Goal: Task Accomplishment & Management: Manage account settings

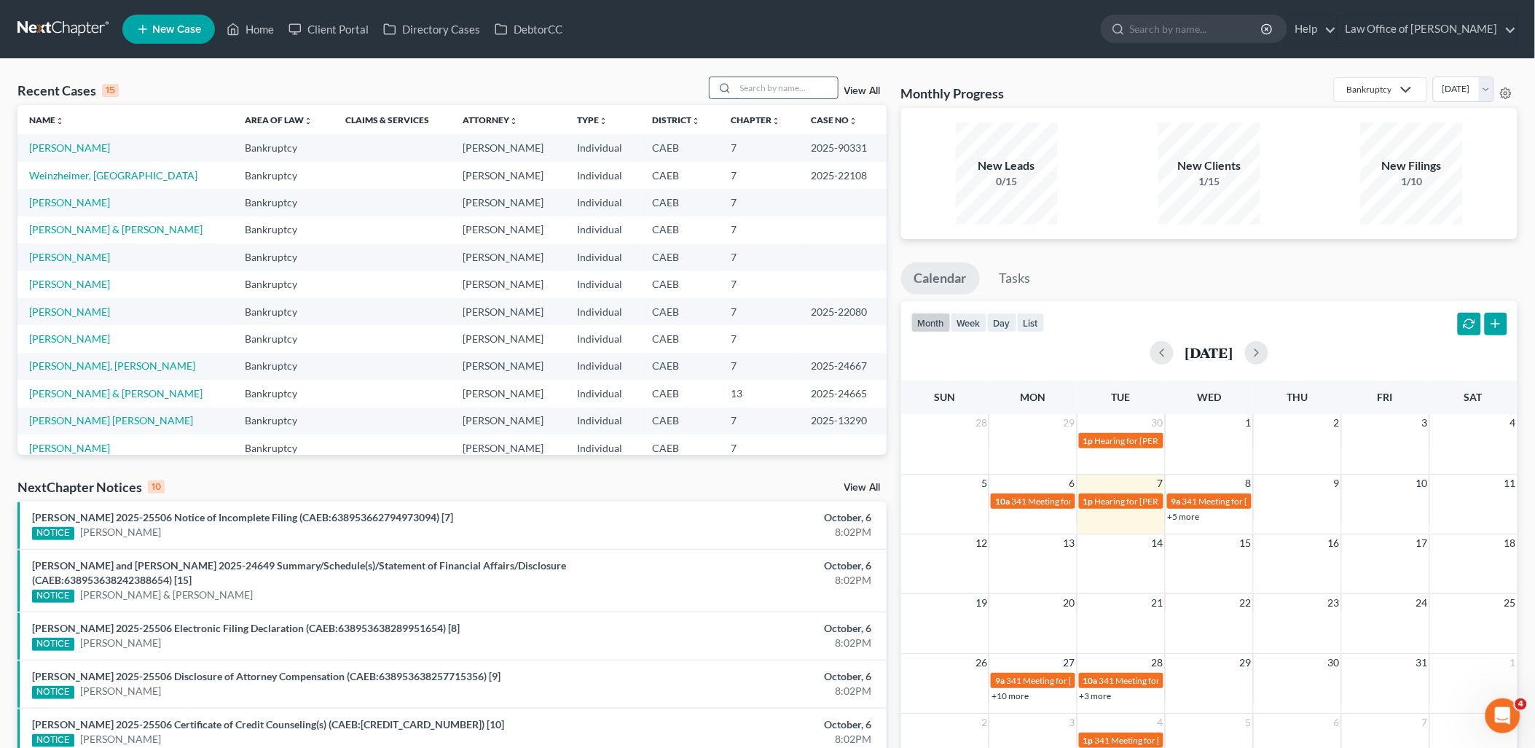
click at [756, 84] on input "search" at bounding box center [787, 87] width 102 height 21
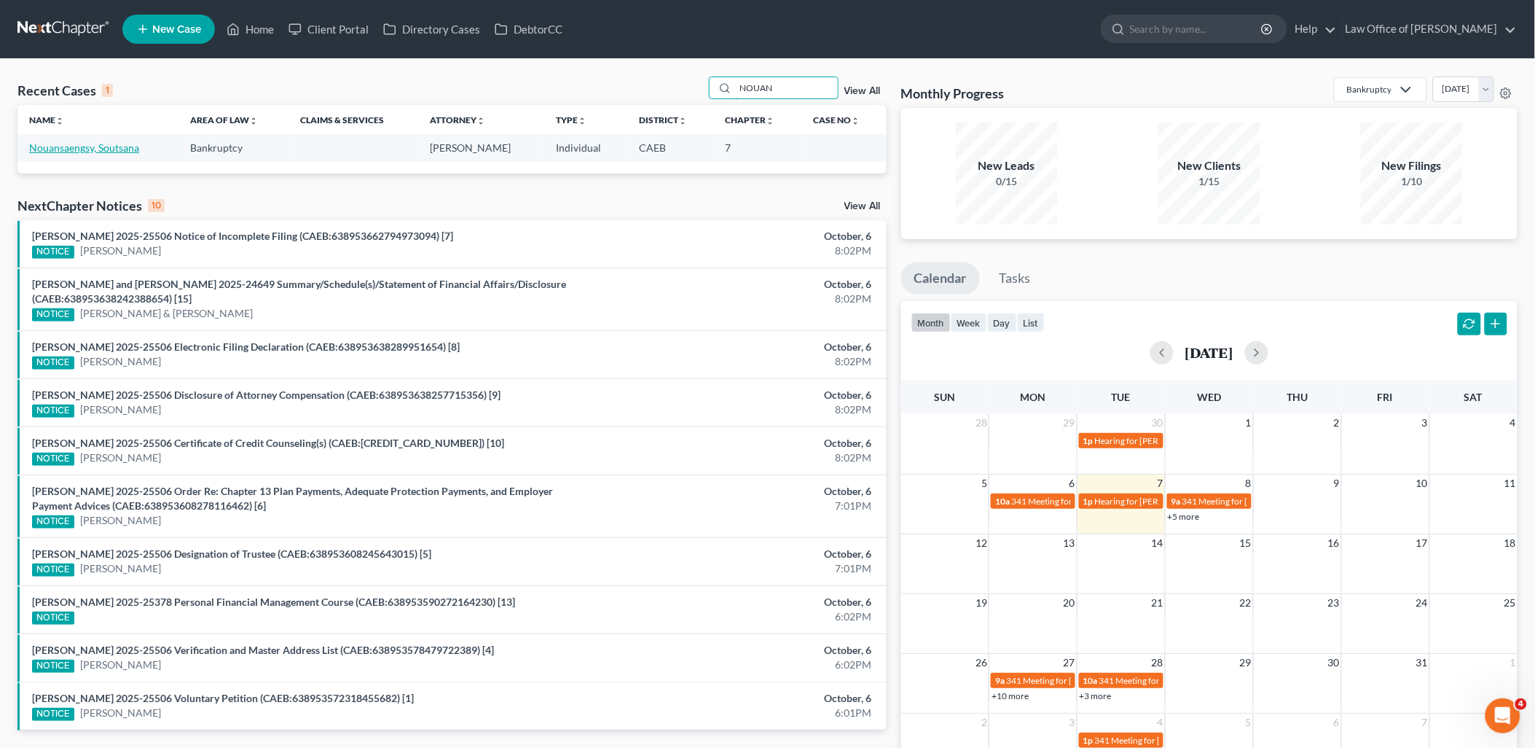
type input "NOUAN"
click at [71, 148] on link "Nouansaengsy, Soutsana" at bounding box center [84, 147] width 110 height 12
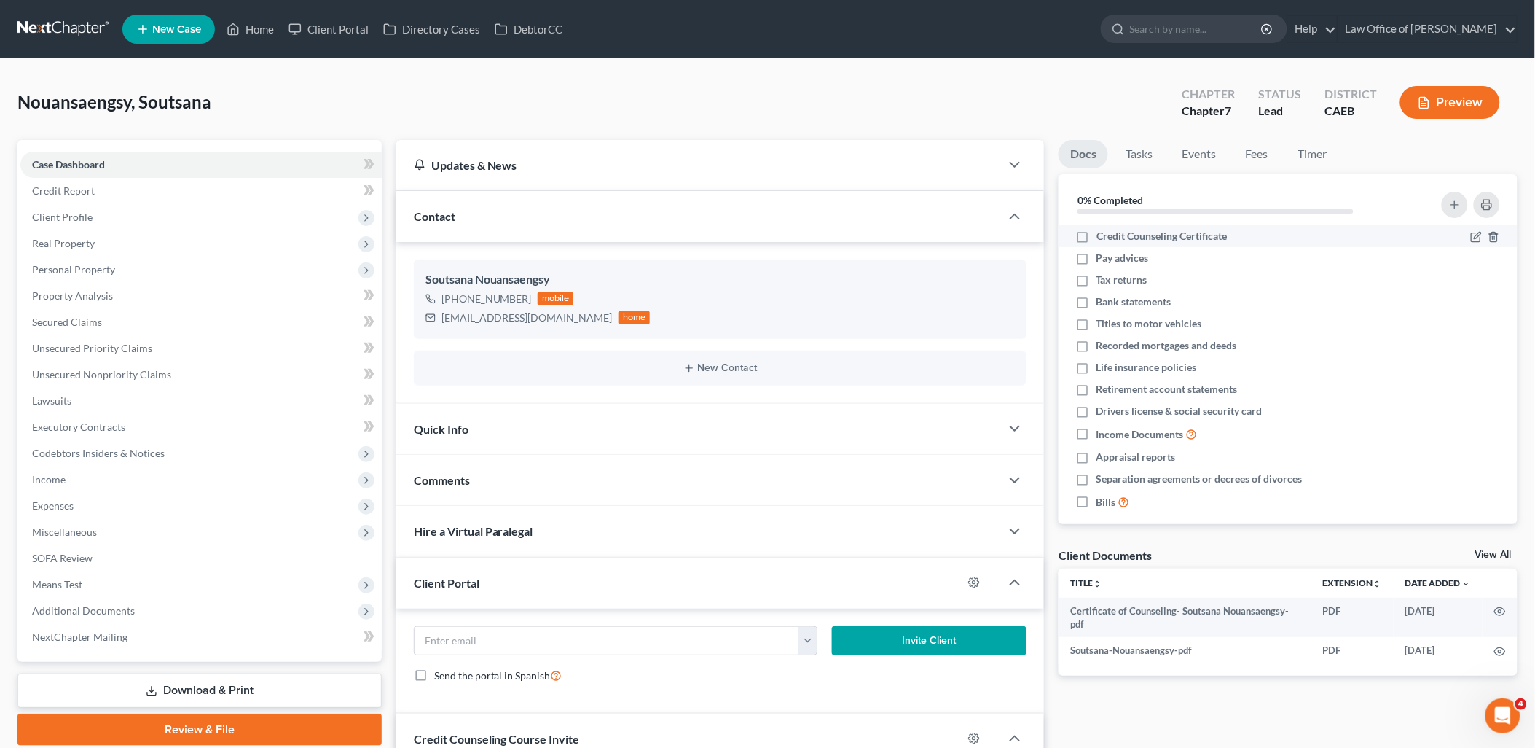
click at [1097, 236] on label "Credit Counseling Certificate" at bounding box center [1162, 236] width 130 height 15
click at [1102, 236] on input "Credit Counseling Certificate" at bounding box center [1106, 233] width 9 height 9
checkbox input "true"
click at [1471, 348] on icon "button" at bounding box center [1477, 346] width 12 height 12
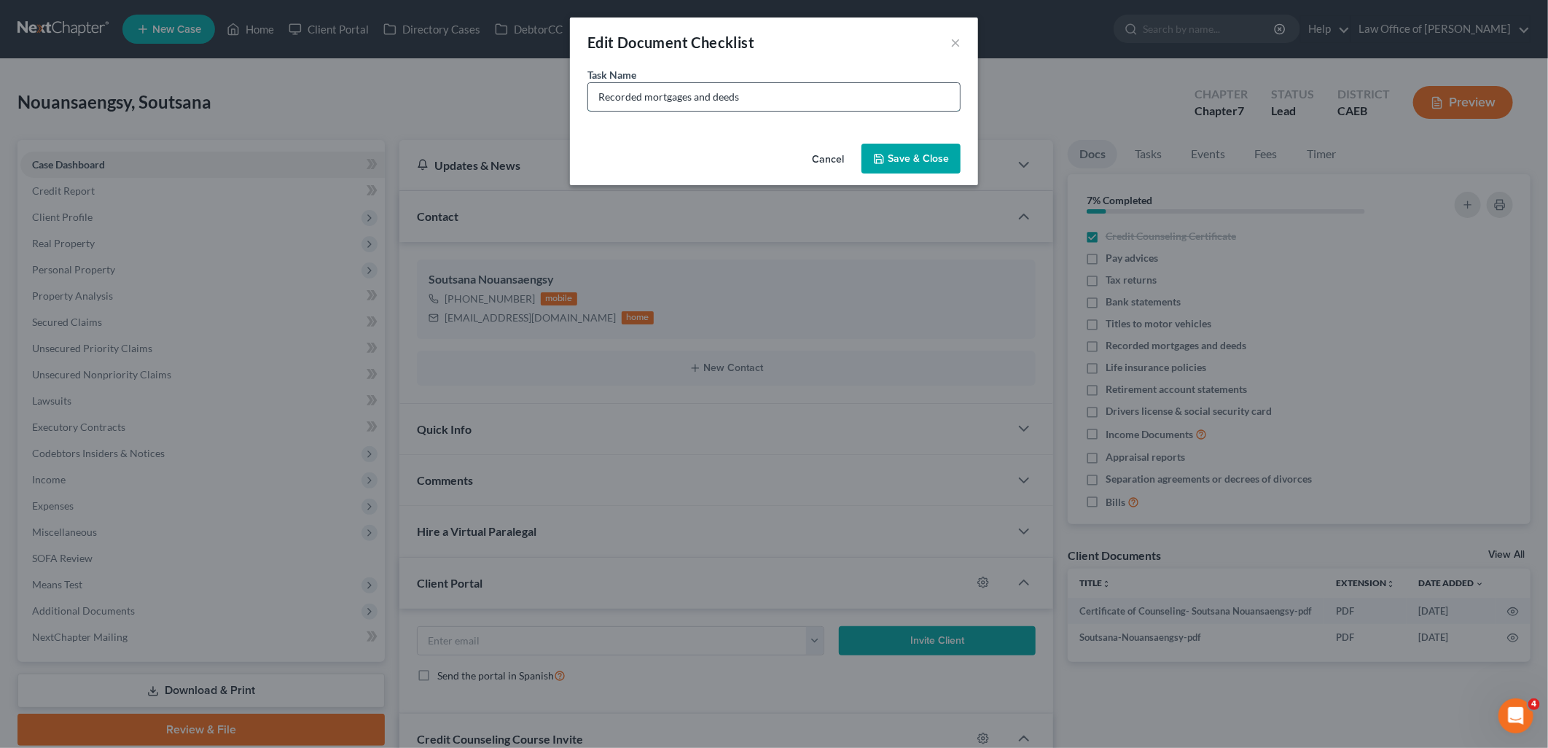
drag, startPoint x: 594, startPoint y: 96, endPoint x: 856, endPoint y: 101, distance: 262.3
click at [847, 100] on input "Recorded mortgages and deeds" at bounding box center [774, 97] width 372 height 28
type input "r"
type input "Residential Lease"
click at [921, 154] on button "Save & Close" at bounding box center [910, 159] width 99 height 31
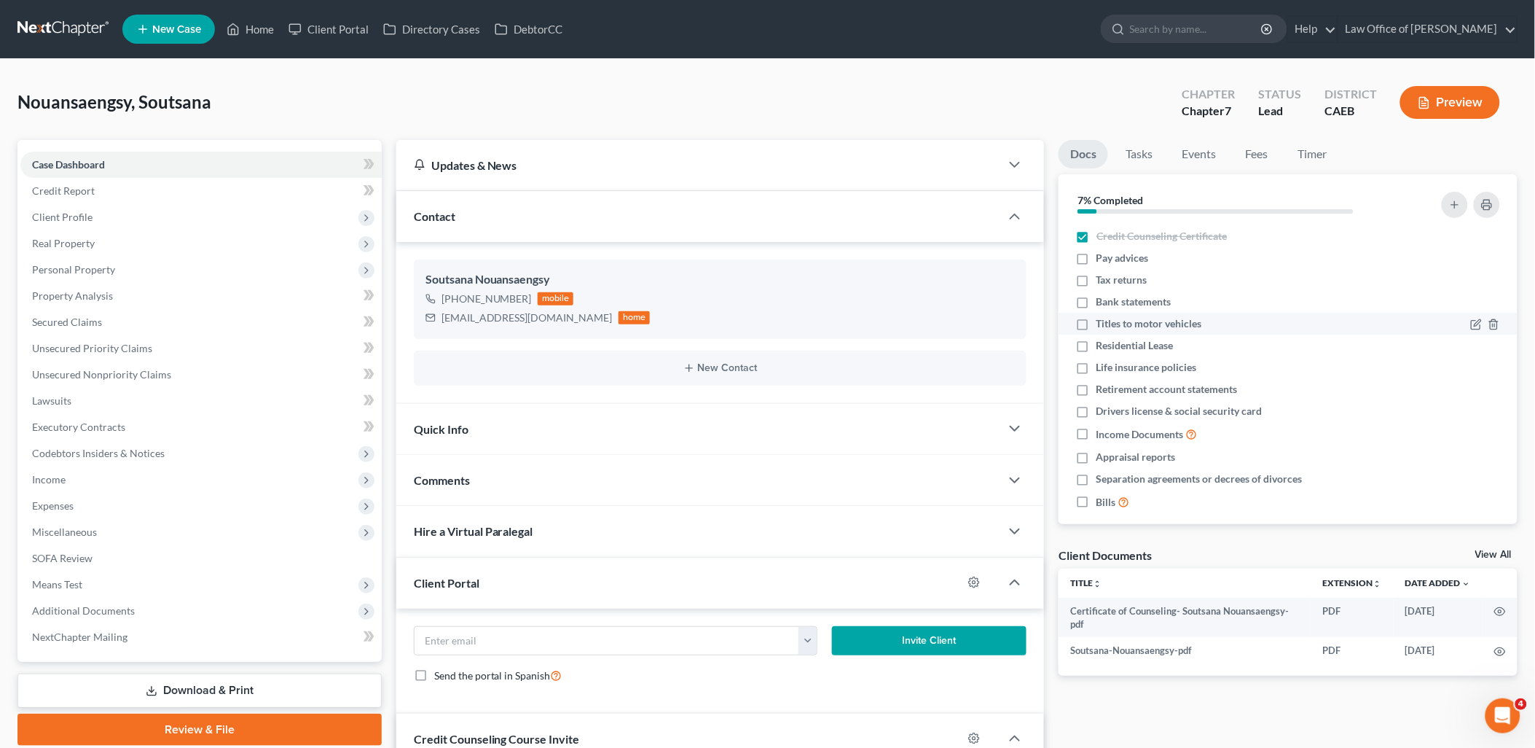
click at [1472, 319] on div at bounding box center [1485, 323] width 29 height 15
click at [1471, 322] on icon "button" at bounding box center [1477, 324] width 12 height 12
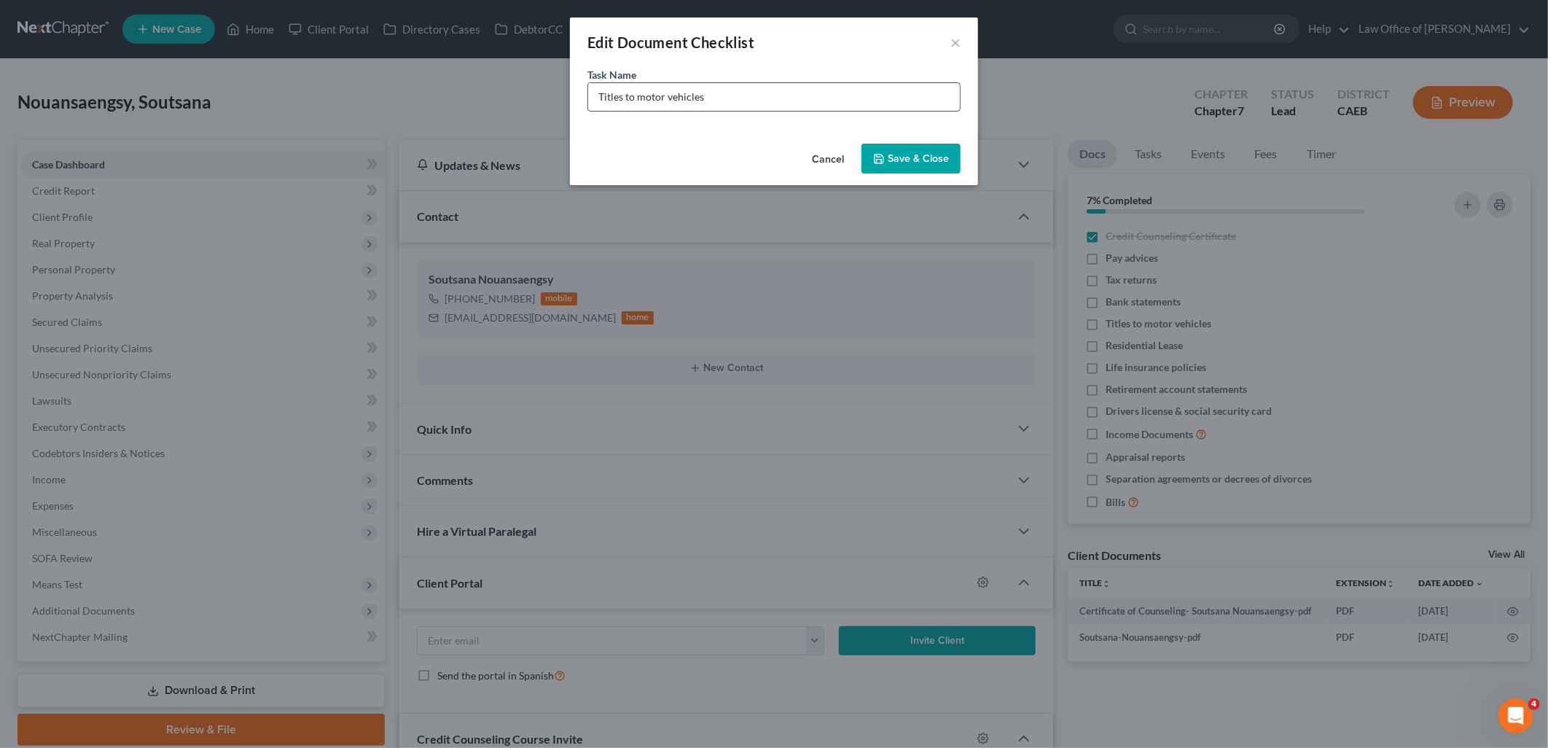
drag, startPoint x: 638, startPoint y: 99, endPoint x: 753, endPoint y: 104, distance: 115.2
click at [748, 102] on input "Titles to motor vehicles" at bounding box center [774, 97] width 372 height 28
type input "Titles to 2014 Honda CRV"
click at [883, 158] on icon "button" at bounding box center [879, 159] width 12 height 12
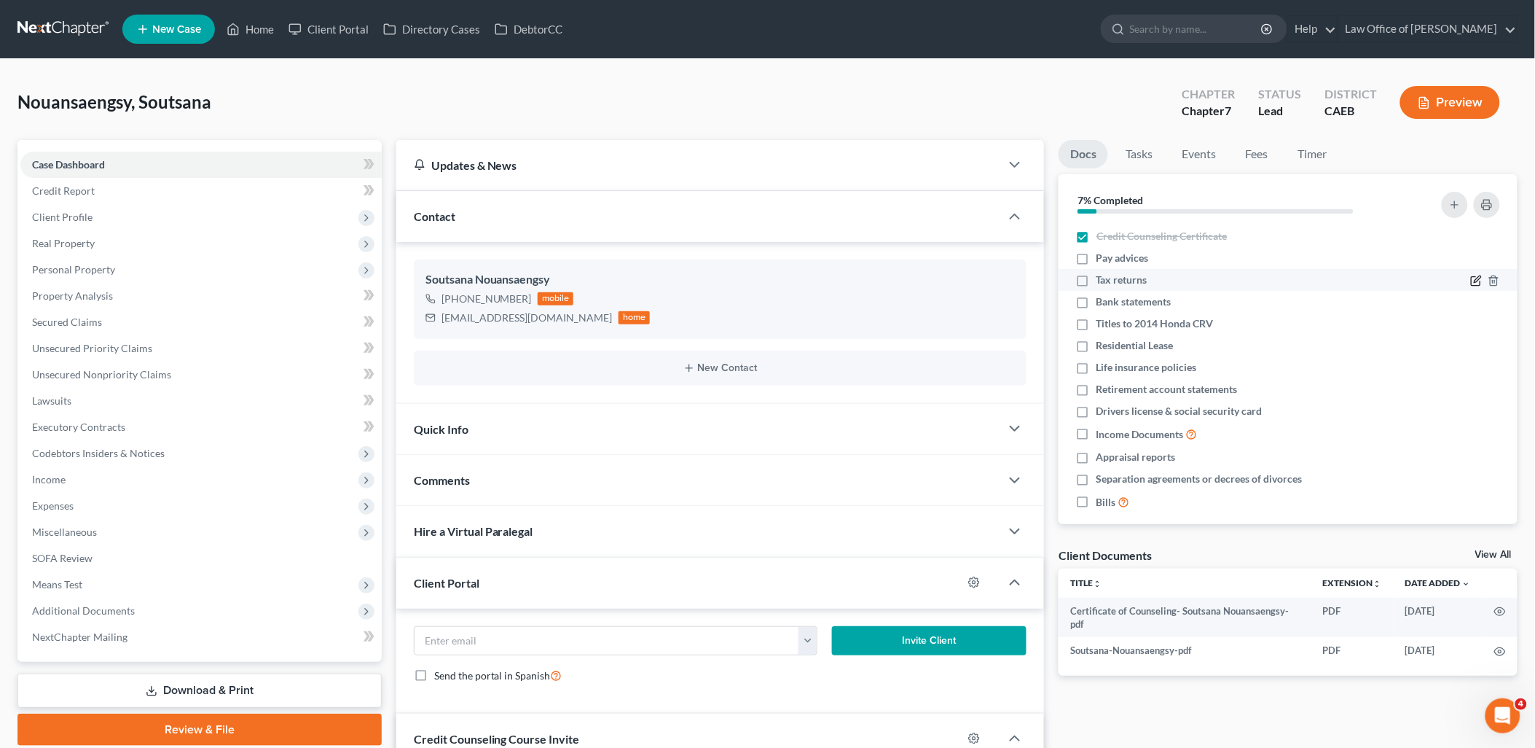
click at [1471, 280] on icon "button" at bounding box center [1477, 281] width 12 height 12
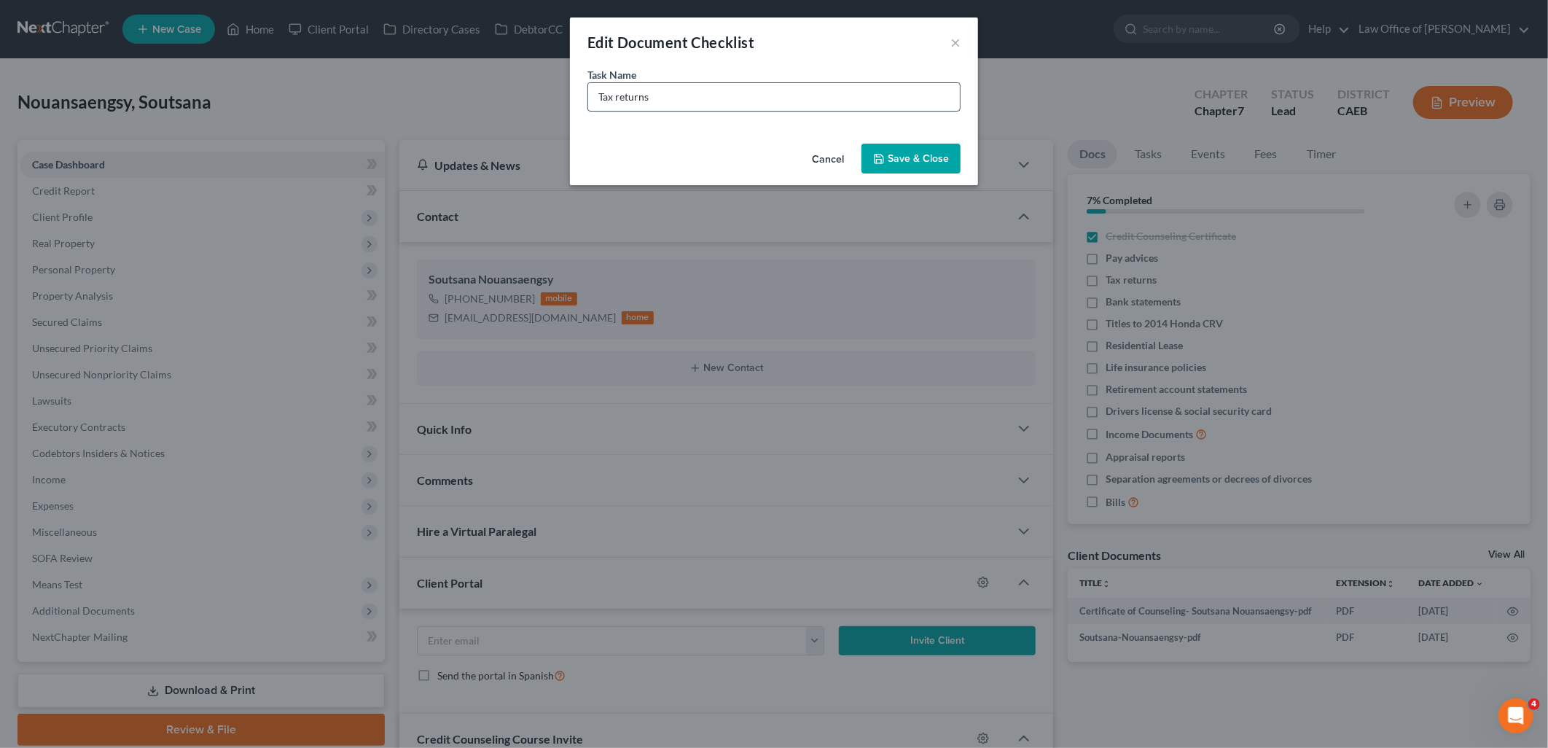
click at [745, 91] on input "Tax returns" at bounding box center [774, 97] width 372 height 28
click at [651, 98] on input "Tax returns 2023 and 2024 1040 and CA returns" at bounding box center [774, 97] width 372 height 28
type input "Tax returns --2023 and 2024 1040 and CA returns"
click at [908, 154] on button "Save & Close" at bounding box center [910, 159] width 99 height 31
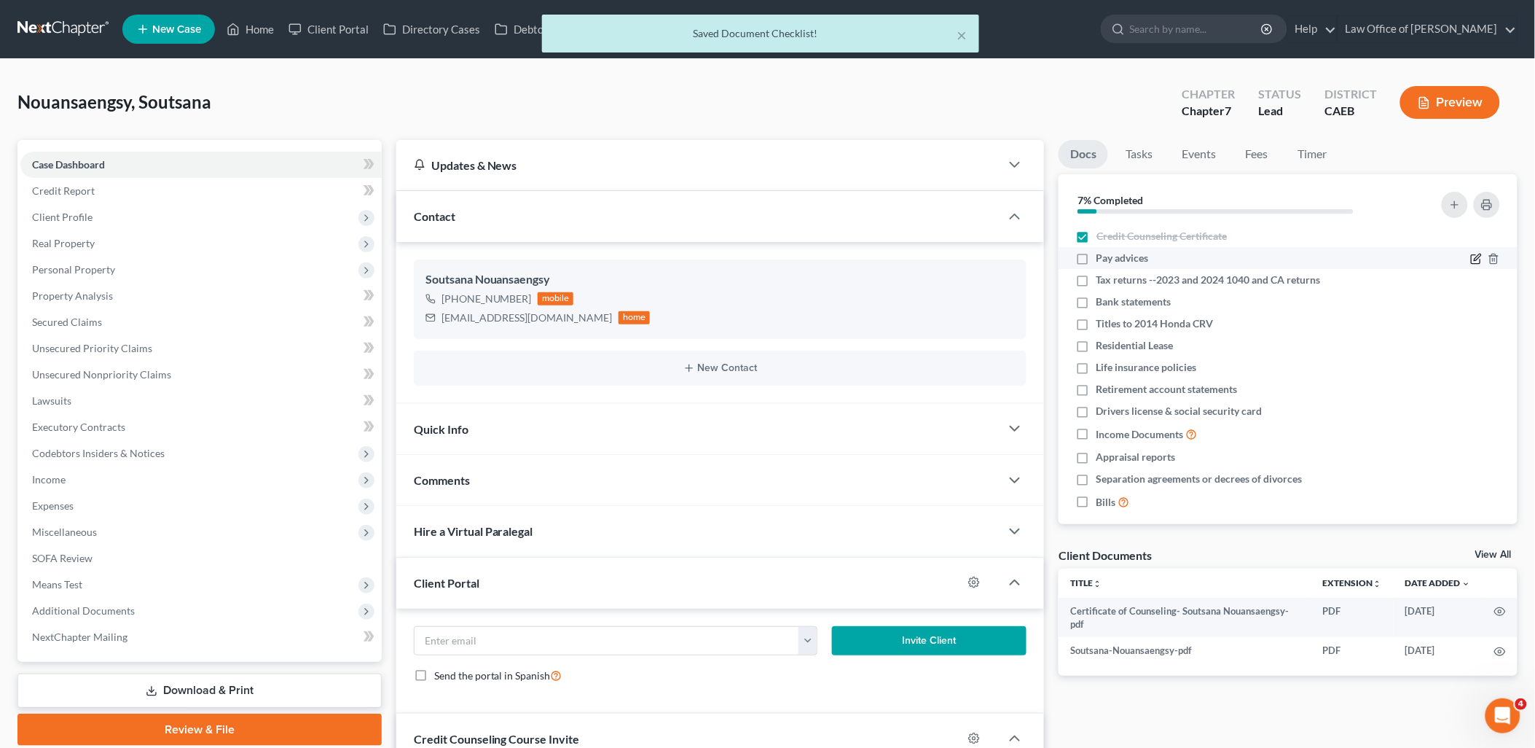
click at [1471, 260] on icon "button" at bounding box center [1477, 259] width 12 height 12
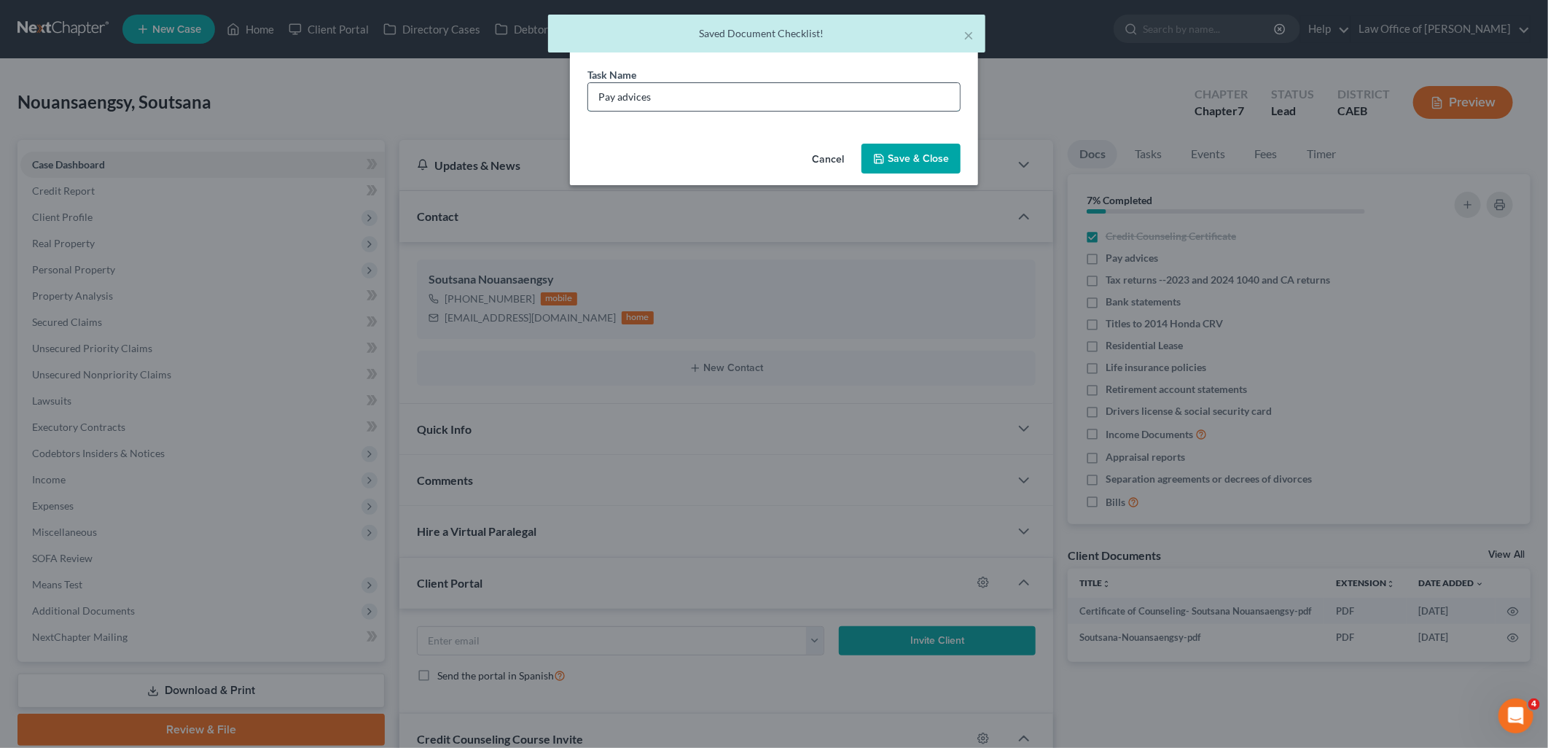
drag, startPoint x: 618, startPoint y: 98, endPoint x: 716, endPoint y: 97, distance: 98.4
click at [714, 97] on input "Pay advices" at bounding box center [774, 97] width 372 height 28
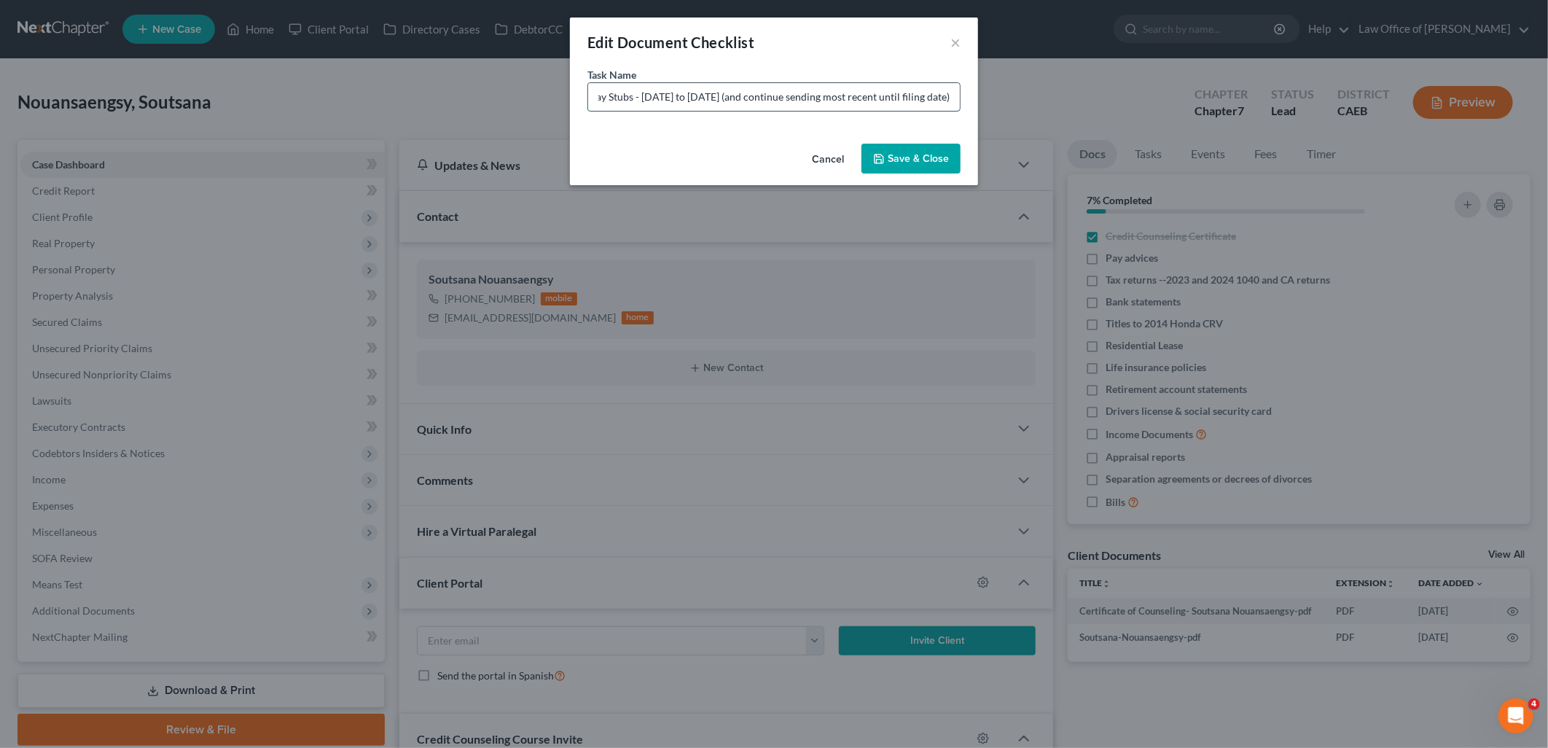
scroll to position [0, 56]
type input "Pay Stubs - [DATE] to [DATE] (and continue sending most recent until filing dat…"
click at [914, 158] on button "Save & Close" at bounding box center [910, 159] width 99 height 31
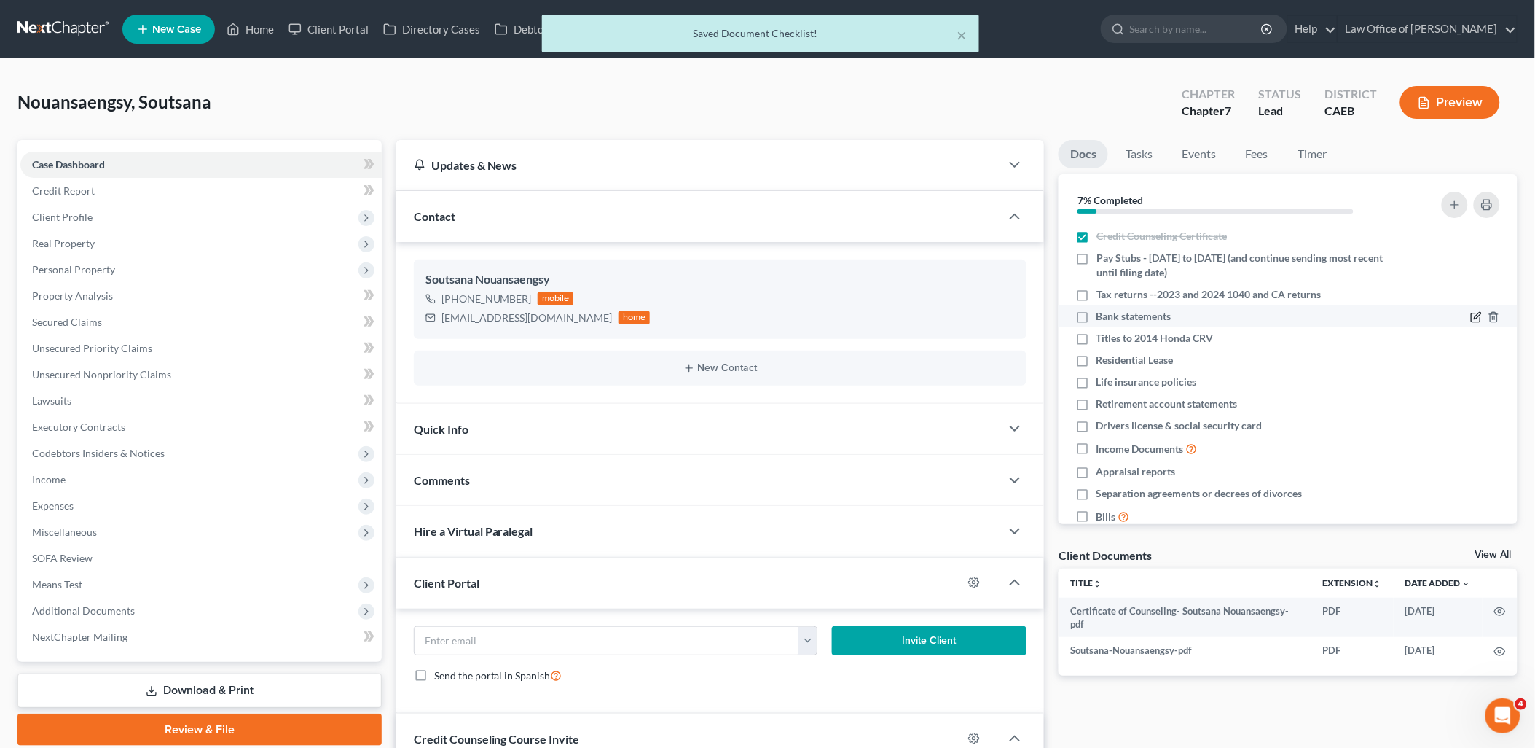
click at [1471, 314] on icon "button" at bounding box center [1477, 317] width 12 height 12
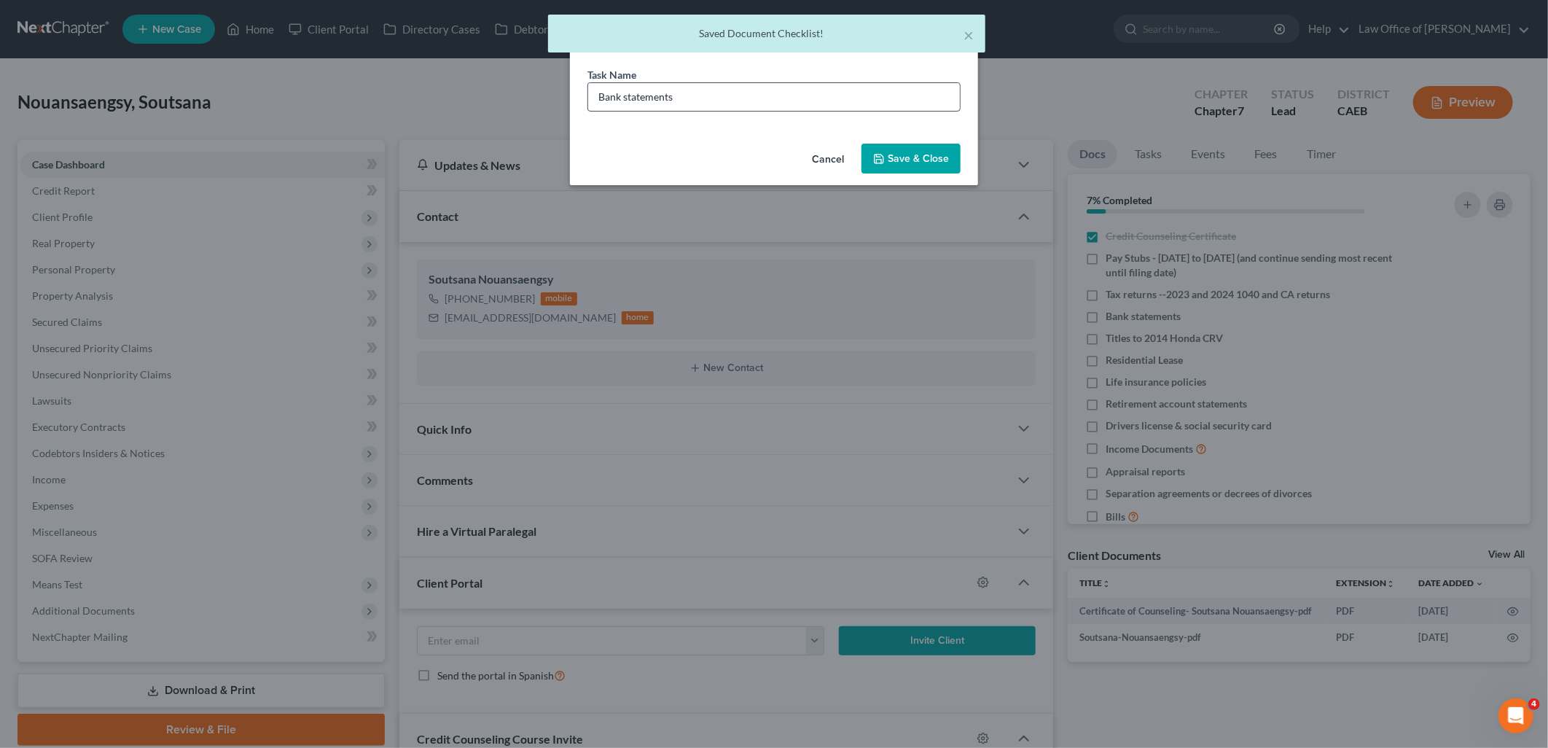
click at [739, 97] on input "Bank statements" at bounding box center [774, 97] width 372 height 28
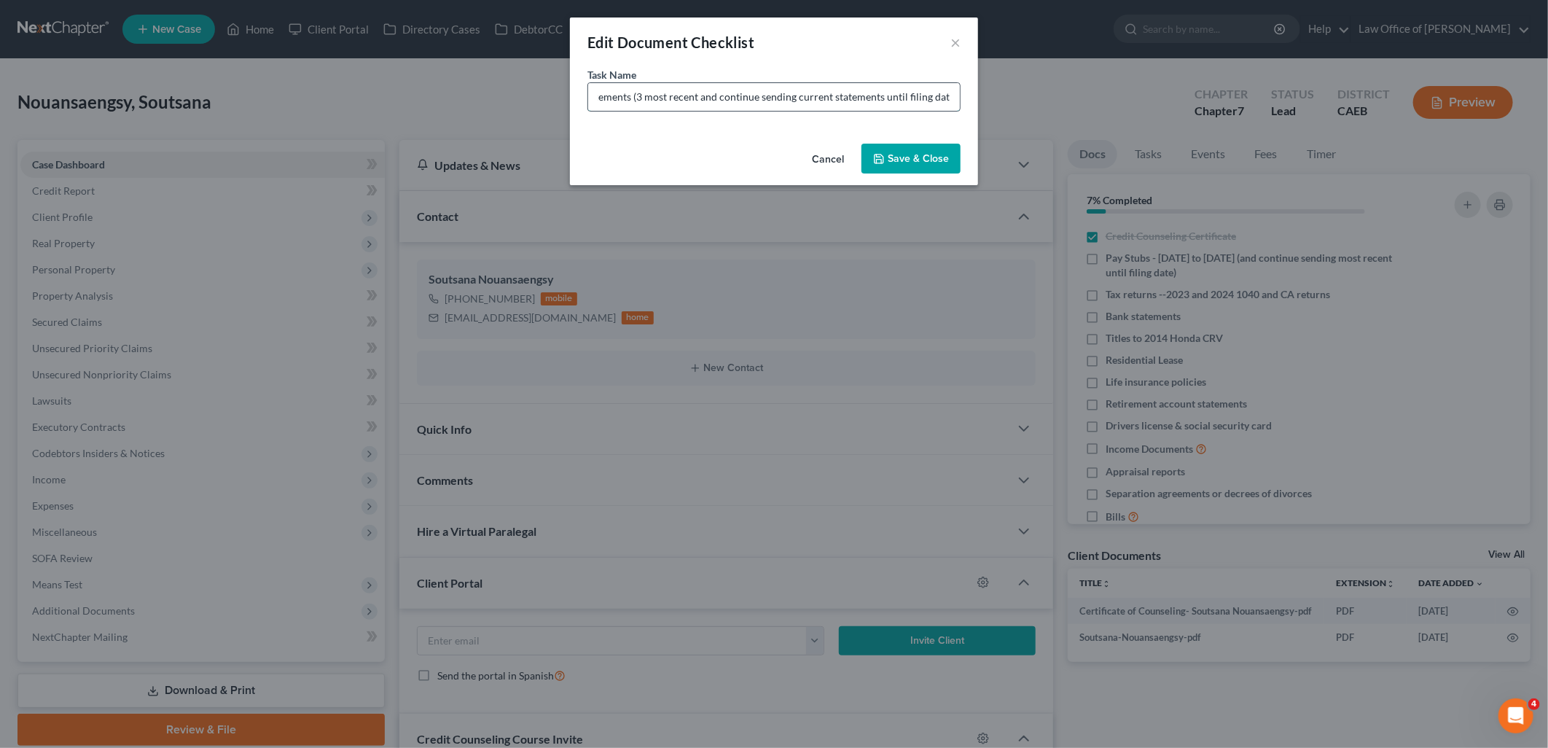
scroll to position [0, 44]
type input "Bank statements (3 most recent and continue sending current statements until fi…"
click at [925, 158] on button "Save & Close" at bounding box center [910, 159] width 99 height 31
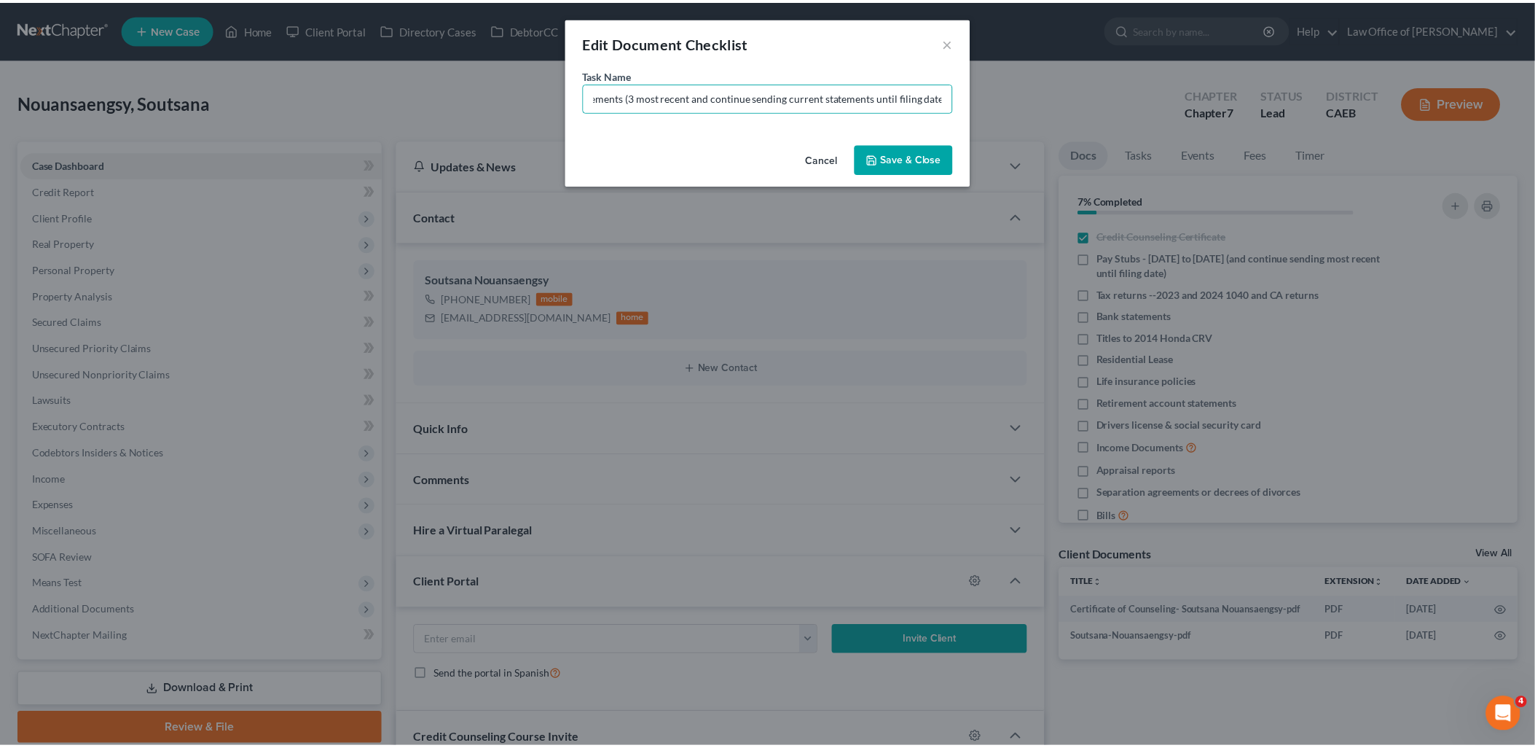
scroll to position [0, 0]
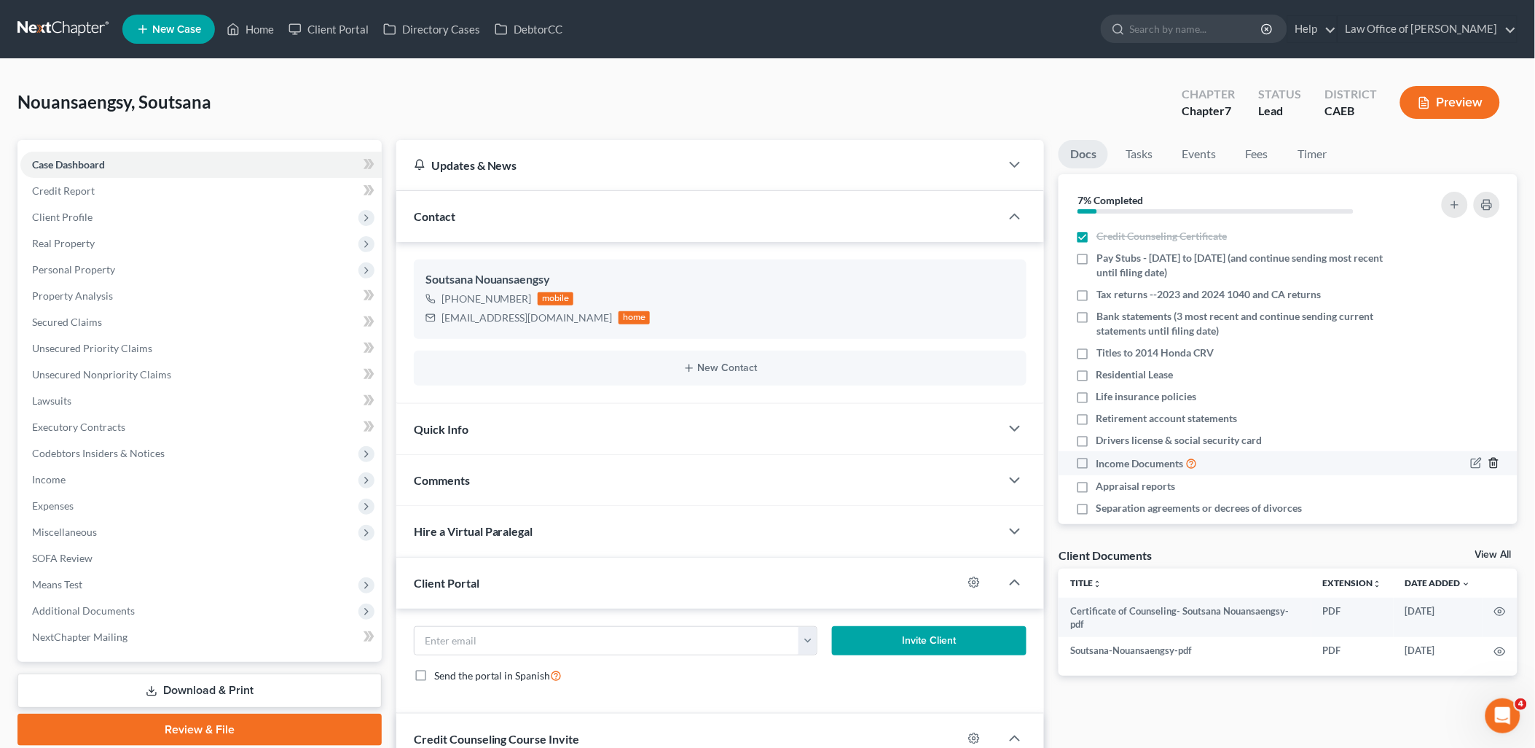
click at [1489, 462] on icon "button" at bounding box center [1495, 463] width 12 height 12
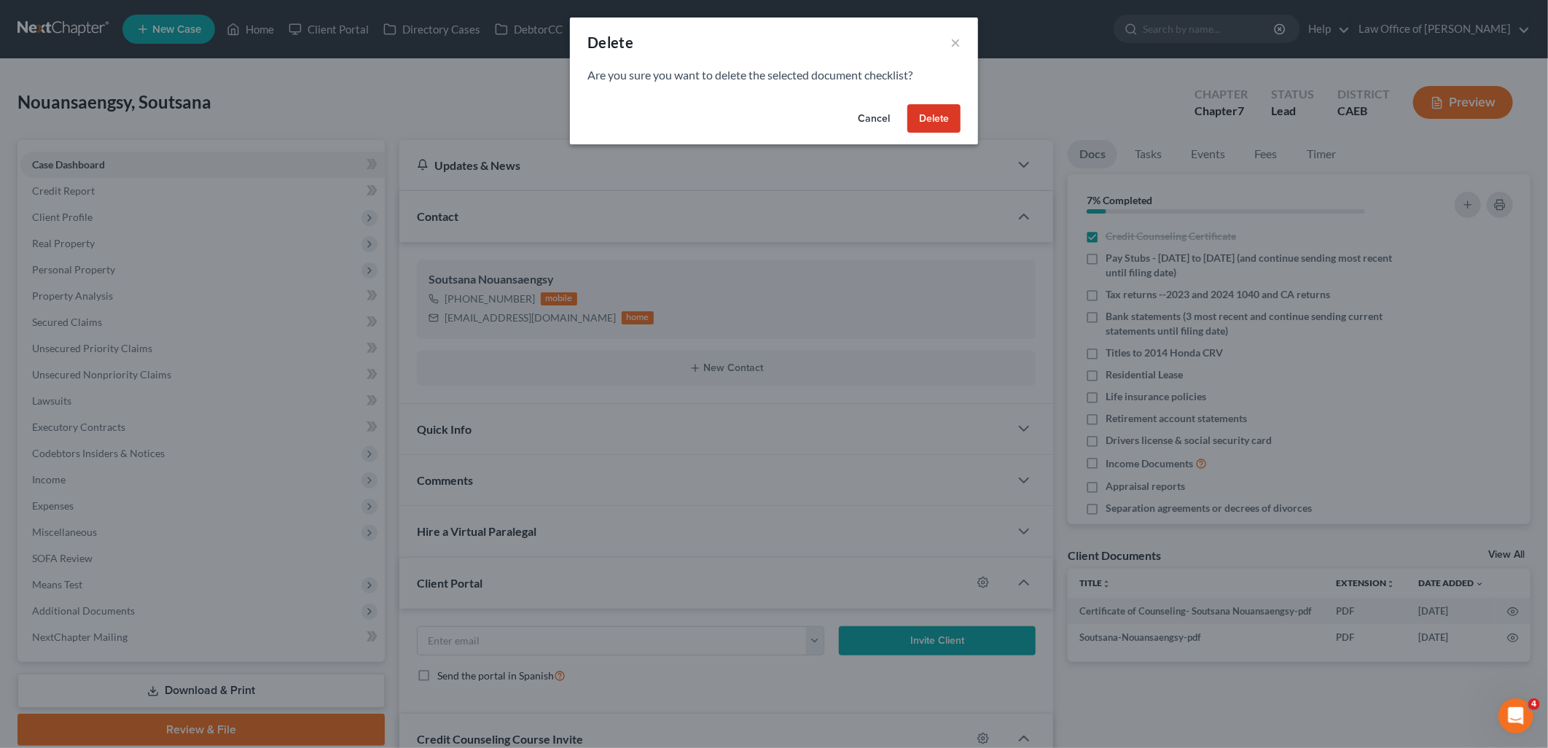
click at [935, 121] on button "Delete" at bounding box center [933, 118] width 53 height 29
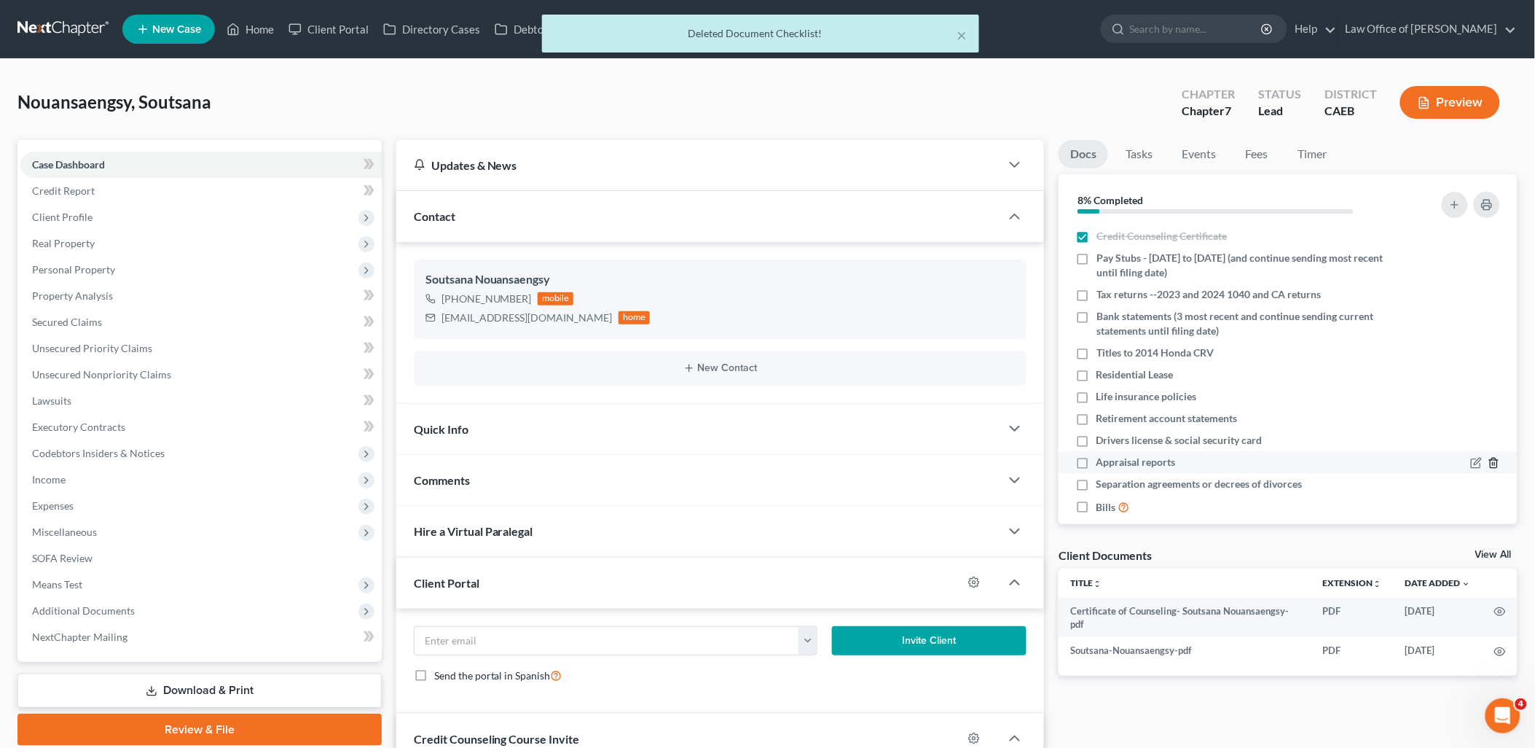
click at [1489, 460] on icon "button" at bounding box center [1495, 463] width 12 height 12
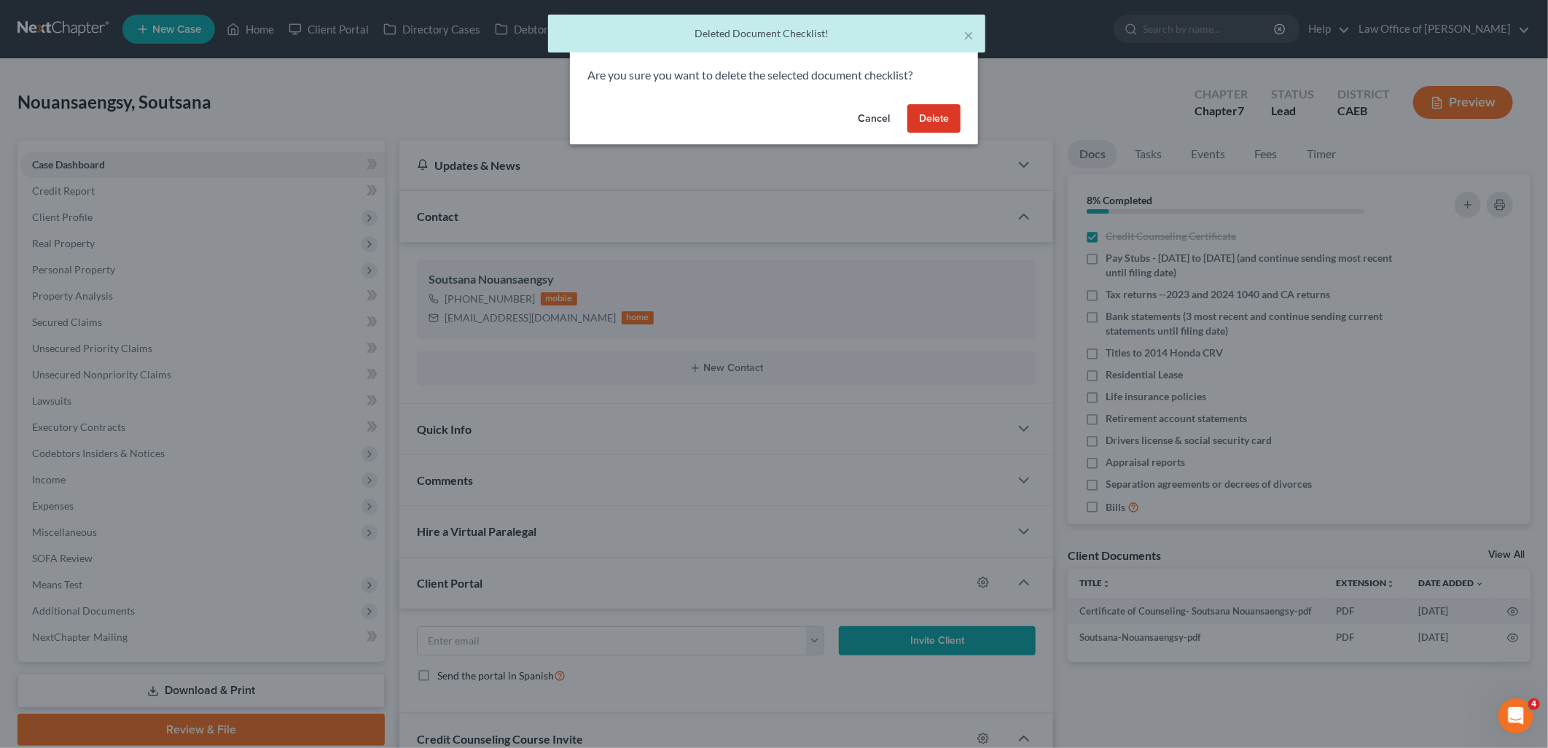
click at [934, 120] on button "Delete" at bounding box center [933, 118] width 53 height 29
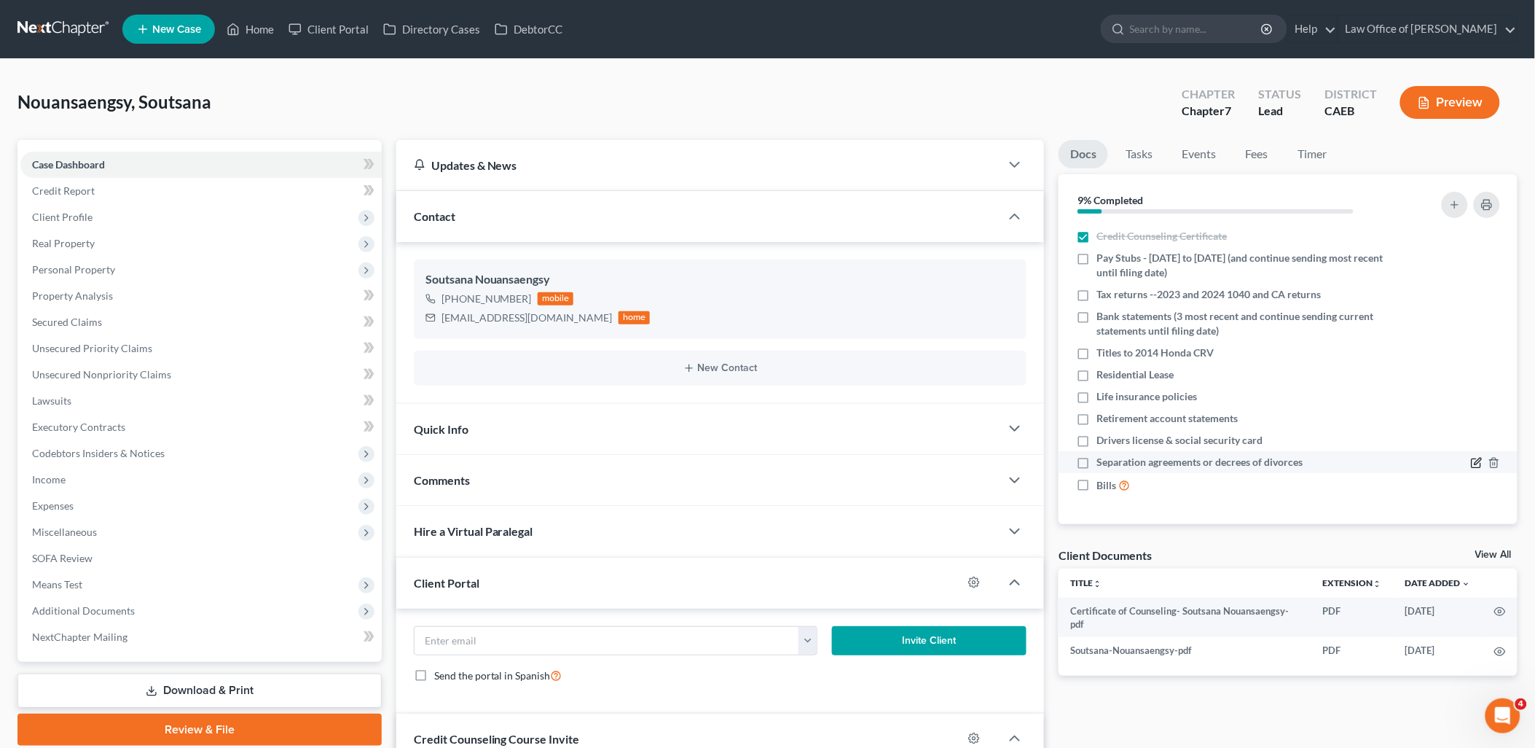
click at [1475, 460] on icon "button" at bounding box center [1477, 463] width 12 height 12
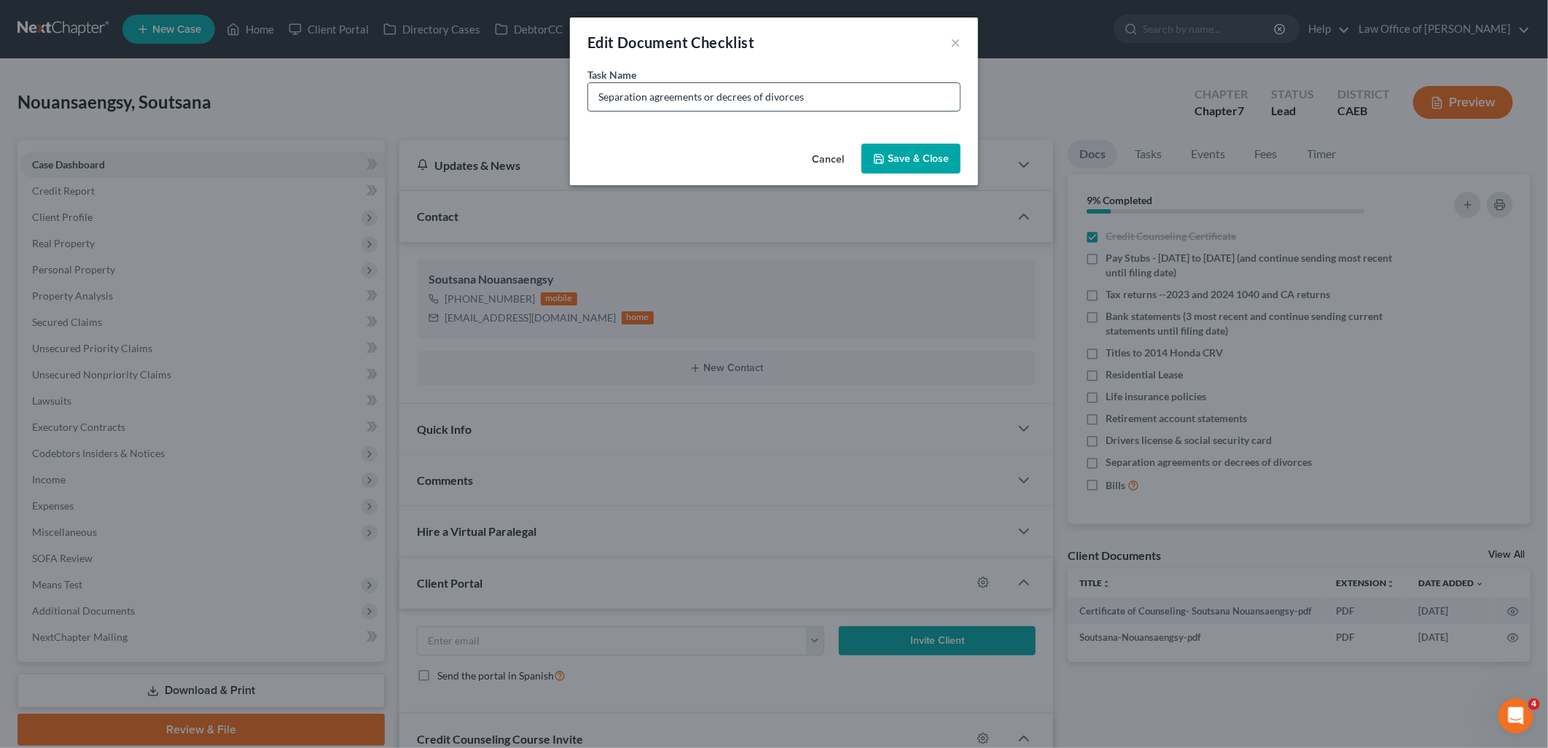
click at [856, 99] on input "Separation agreements or decrees of divorces" at bounding box center [774, 97] width 372 height 28
type input "Separation agreements or decrees of divorces -N/A - CORRECT?"
click at [914, 163] on button "Save & Close" at bounding box center [910, 159] width 99 height 31
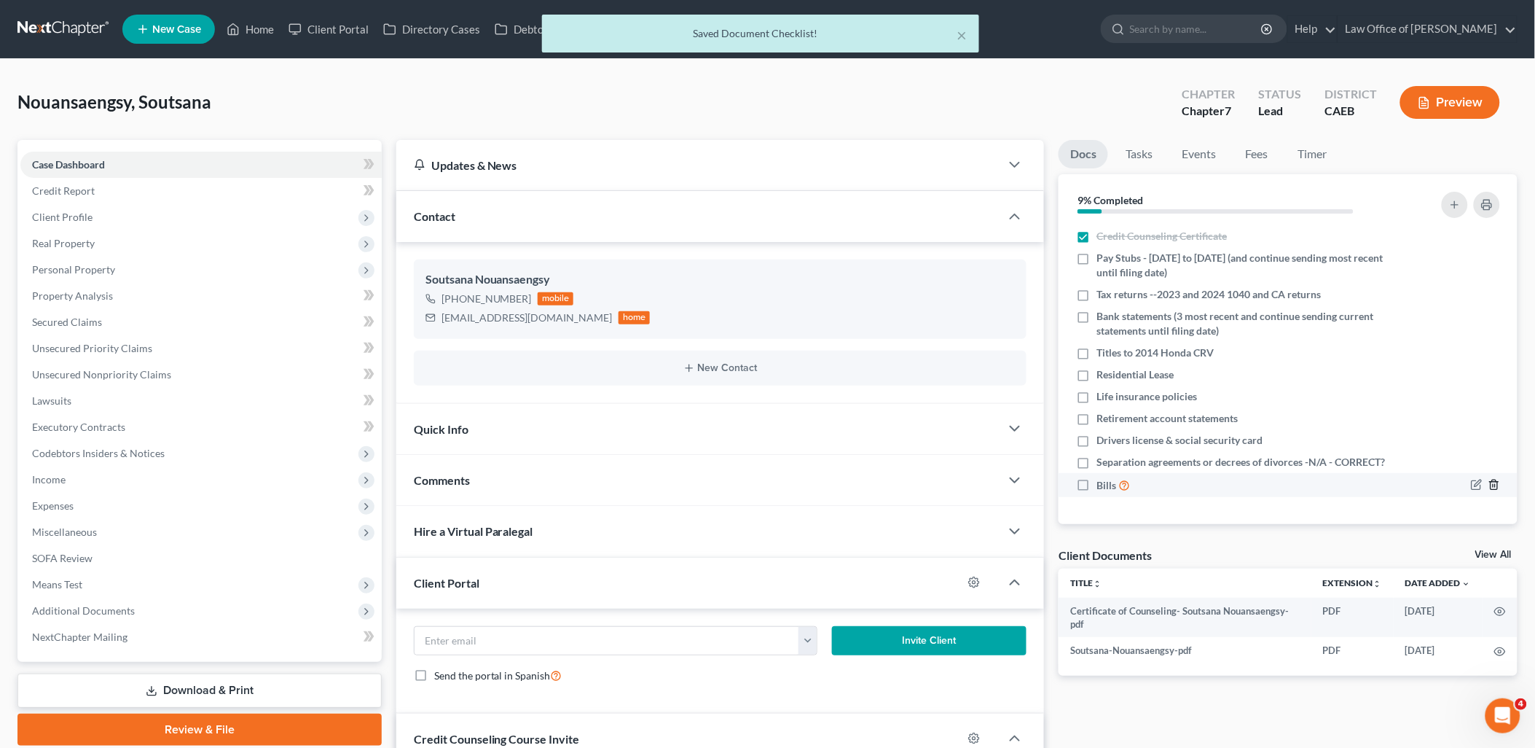
click at [1492, 480] on icon "button" at bounding box center [1494, 484] width 7 height 9
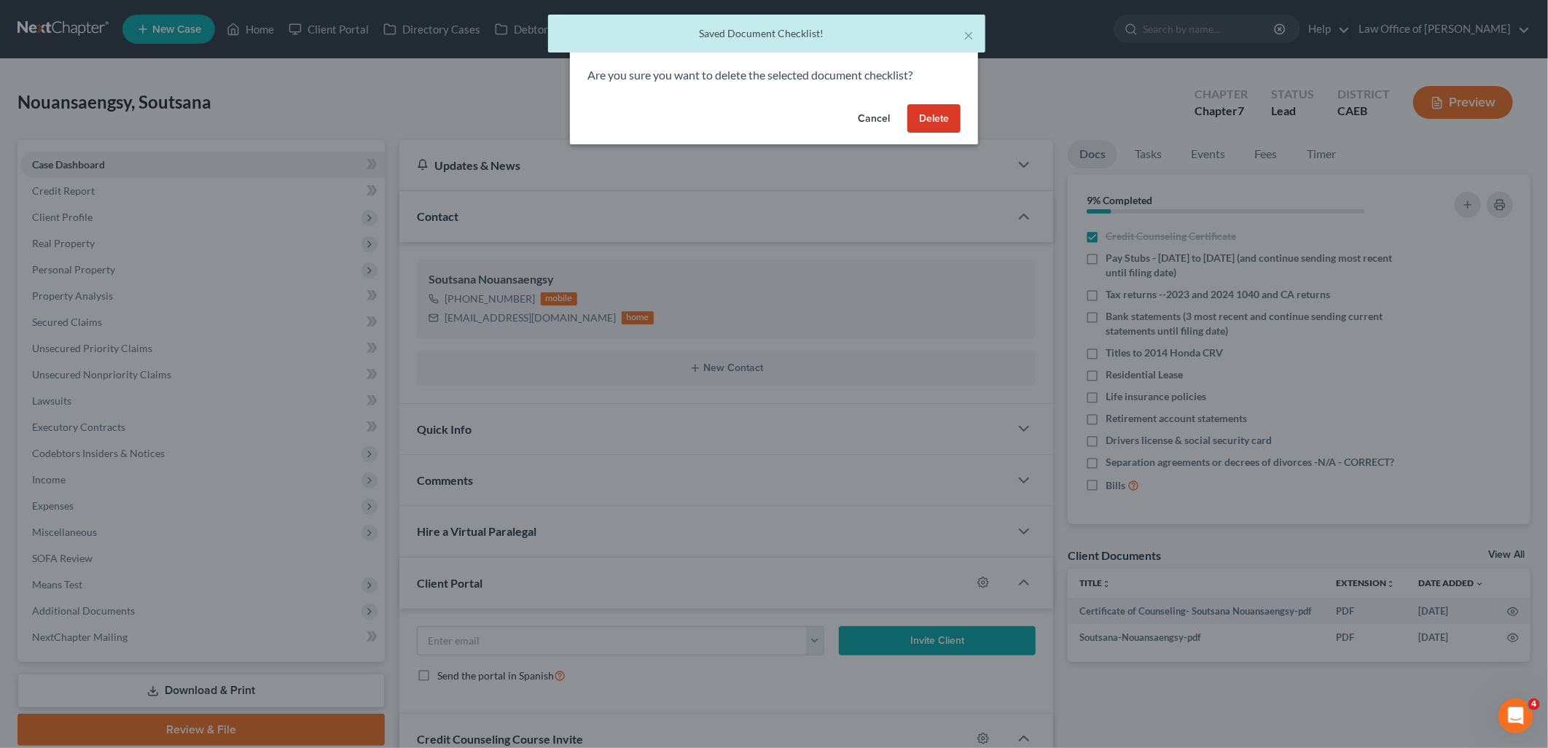
click at [948, 121] on button "Delete" at bounding box center [933, 118] width 53 height 29
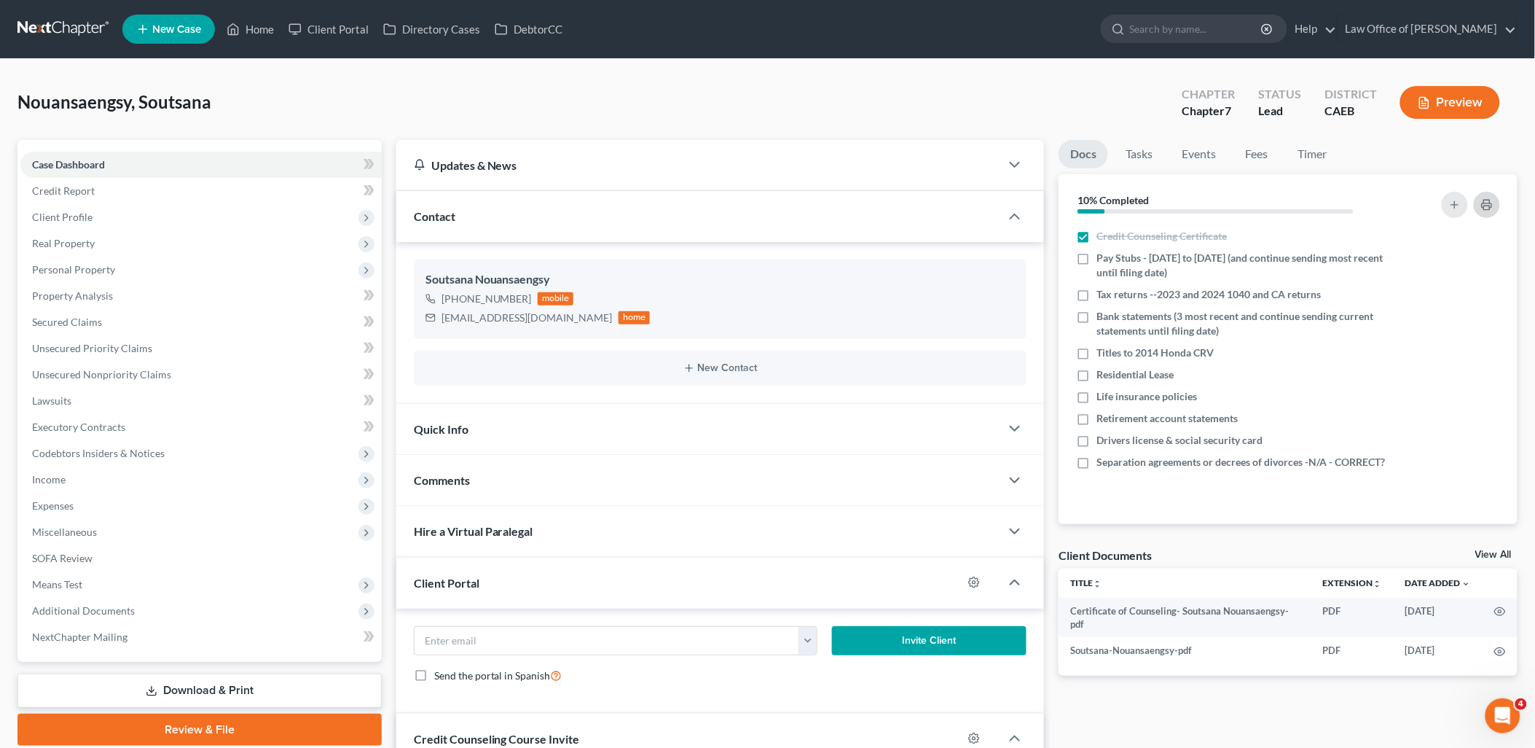
click at [1487, 212] on button "button" at bounding box center [1487, 205] width 26 height 26
drag, startPoint x: 442, startPoint y: 316, endPoint x: 543, endPoint y: 323, distance: 100.8
click at [543, 323] on div "[EMAIL_ADDRESS][DOMAIN_NAME]" at bounding box center [527, 317] width 171 height 15
copy div "[EMAIL_ADDRESS][DOMAIN_NAME]"
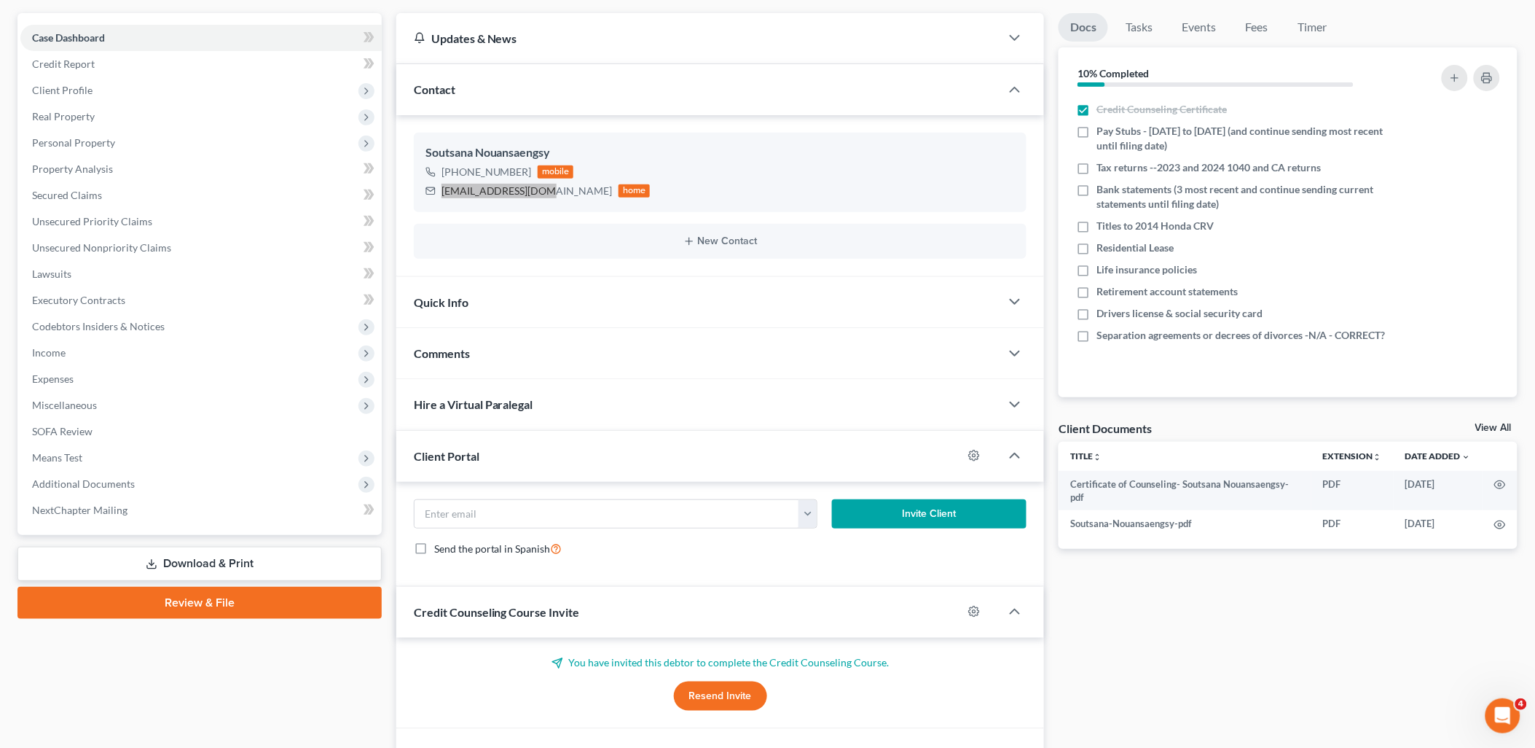
scroll to position [213, 0]
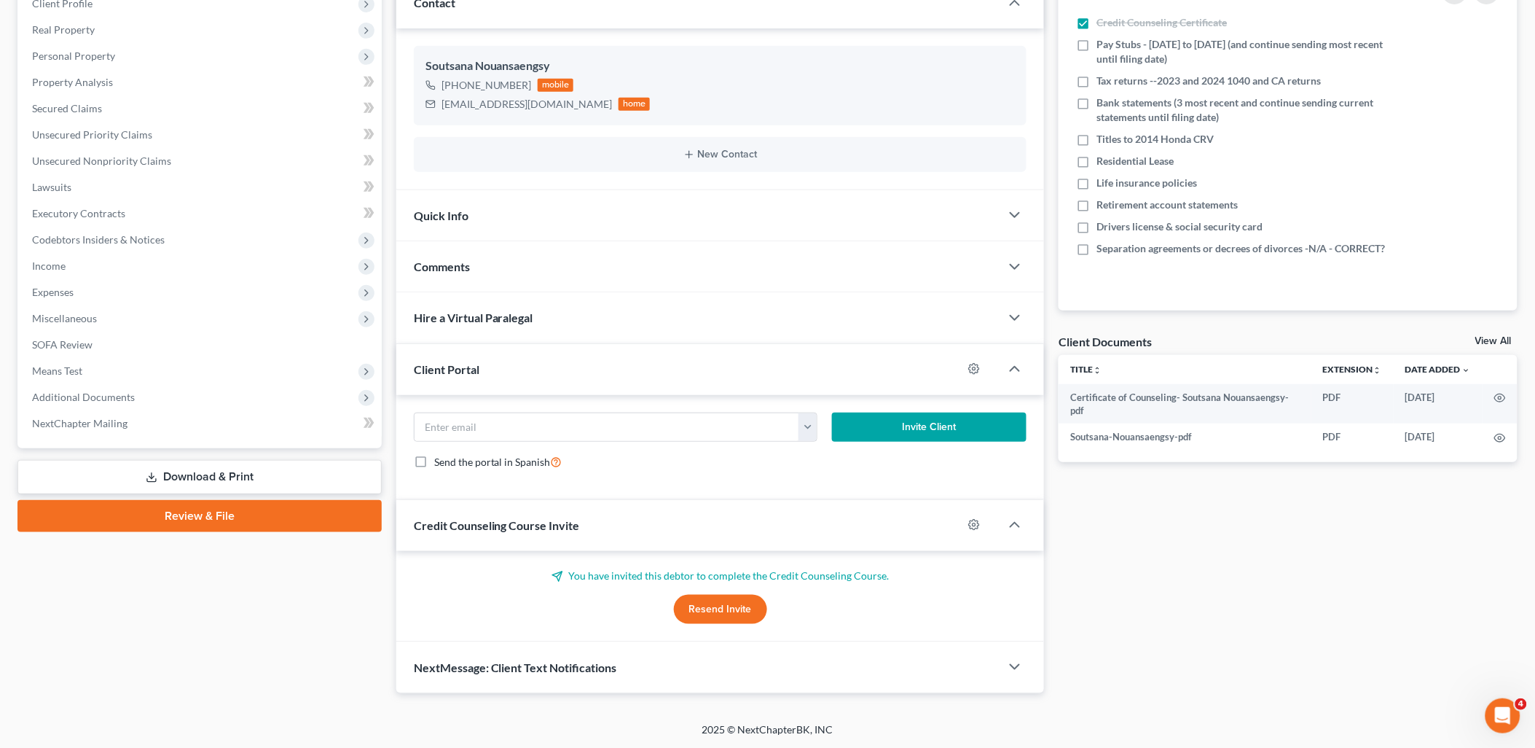
click at [450, 267] on span "Comments" at bounding box center [442, 266] width 56 height 14
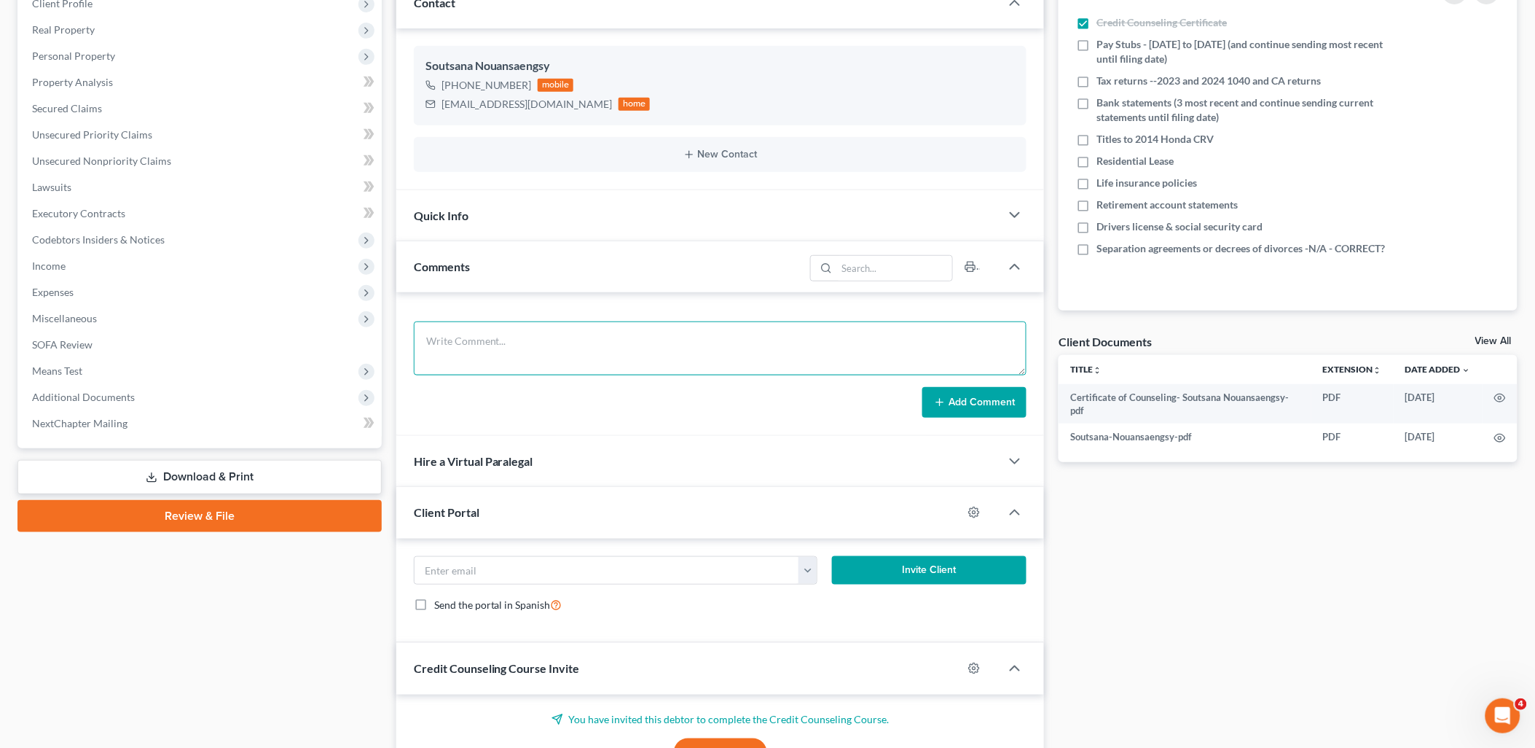
click at [477, 340] on textarea at bounding box center [721, 348] width 614 height 54
paste textarea "Good Morning!! I have been assigned to assist Attorney [PERSON_NAME] in prepari…"
type textarea "Good Morning!! I have been assigned to assist Attorney [PERSON_NAME] in prepari…"
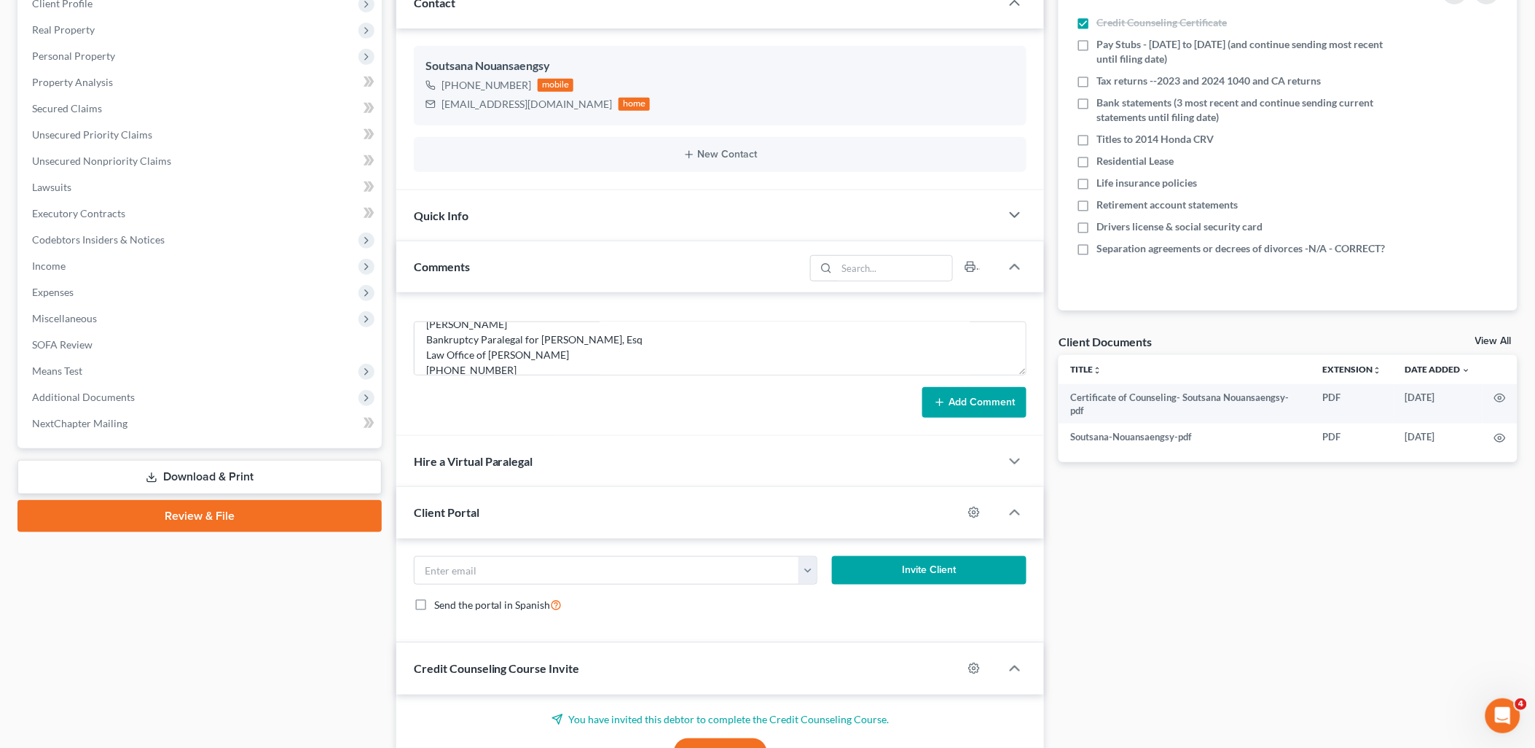
click at [986, 409] on button "Add Comment" at bounding box center [974, 402] width 104 height 31
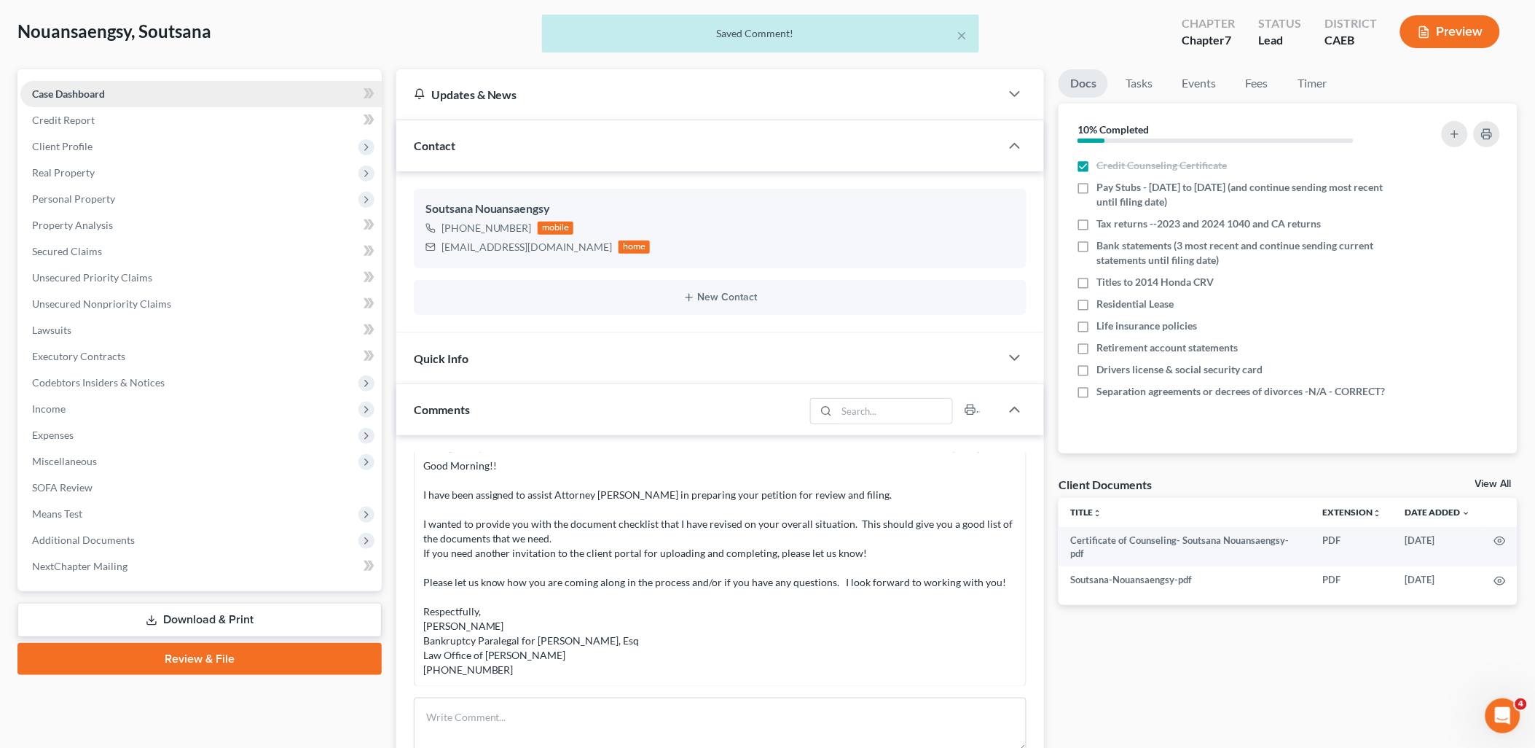
scroll to position [0, 0]
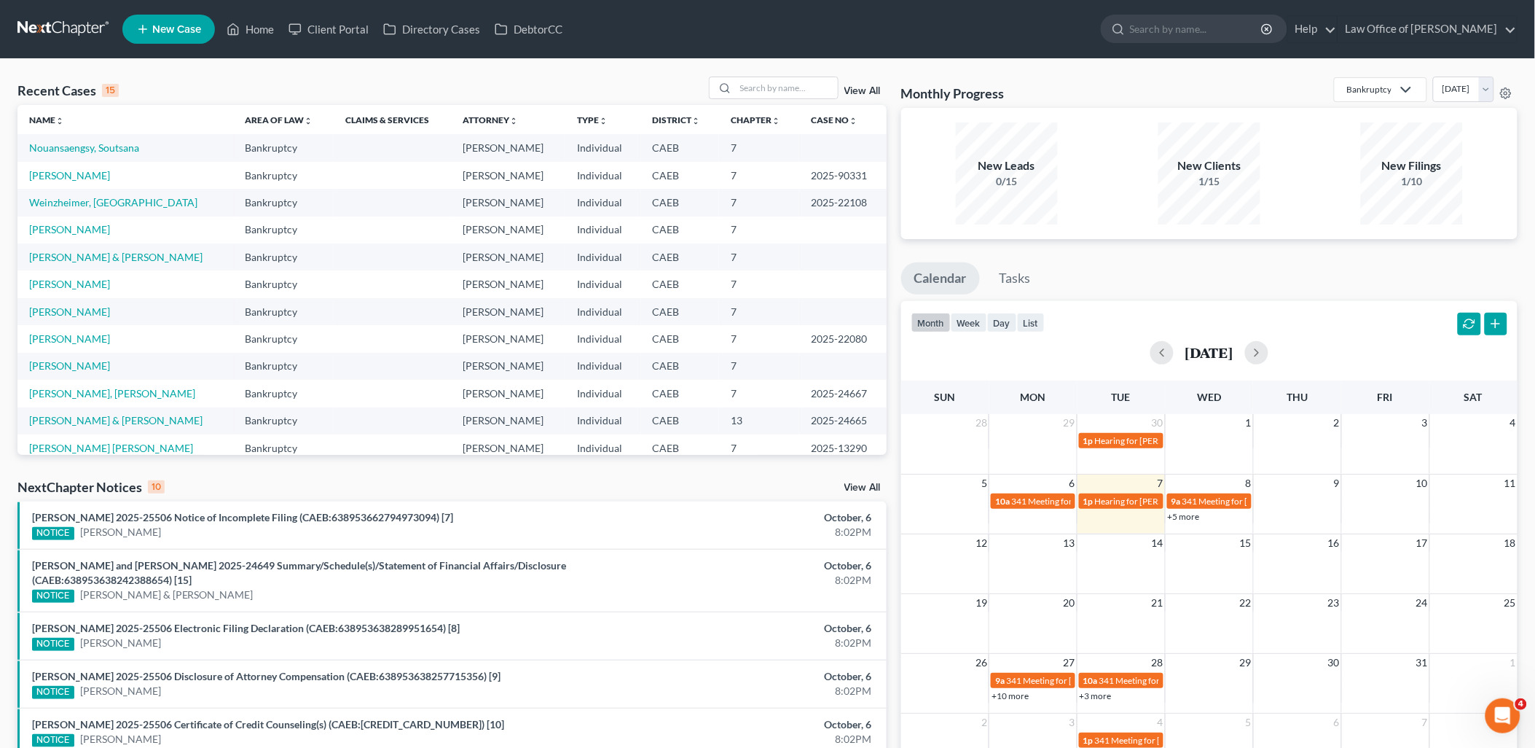
click at [596, 45] on ul "New Case Home Client Portal Directory Cases DebtorCC - No Result - See all resu…" at bounding box center [819, 29] width 1395 height 38
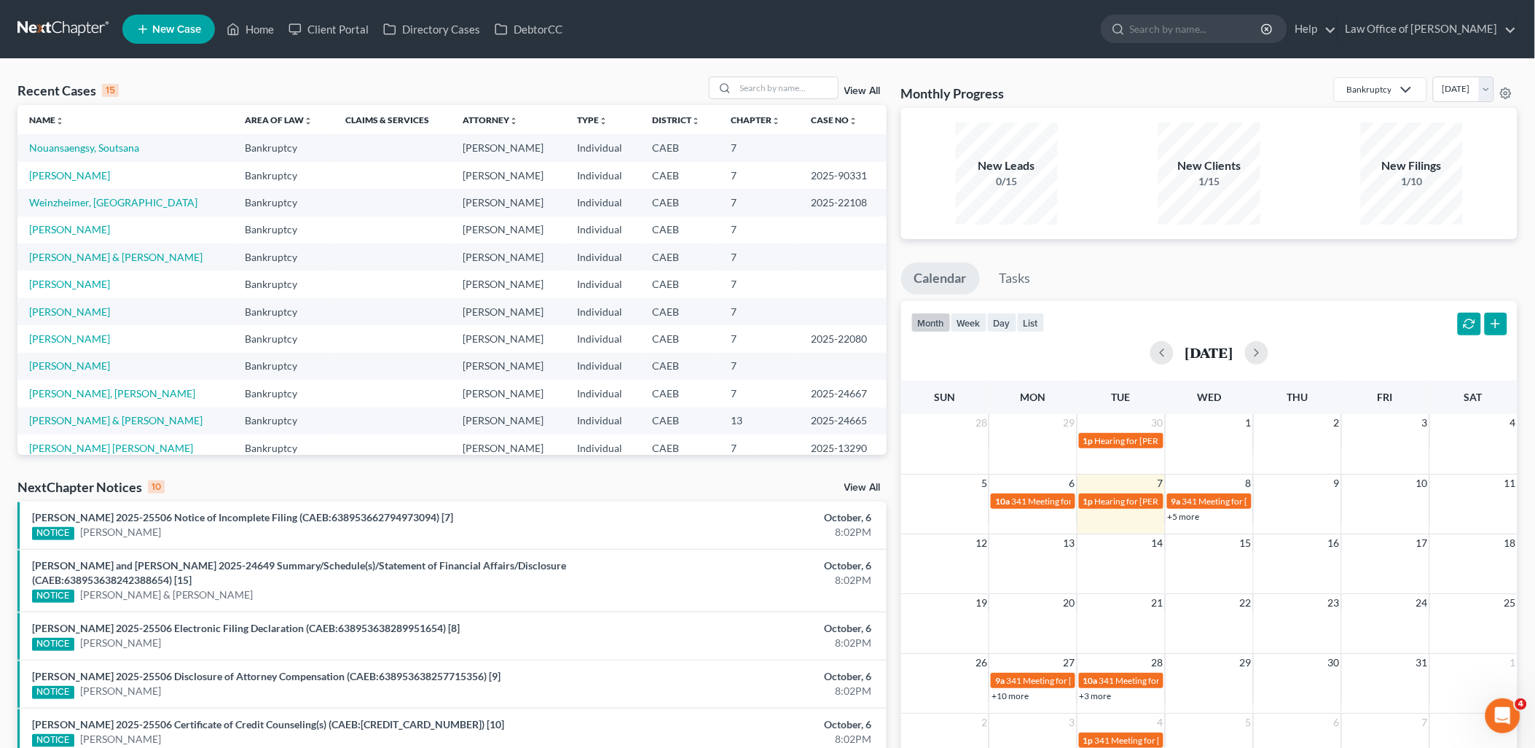
click at [596, 45] on ul "New Case Home Client Portal Directory Cases DebtorCC - No Result - See all resu…" at bounding box center [819, 29] width 1395 height 38
click at [68, 149] on link "Nouansaengsy, Soutsana" at bounding box center [84, 147] width 110 height 12
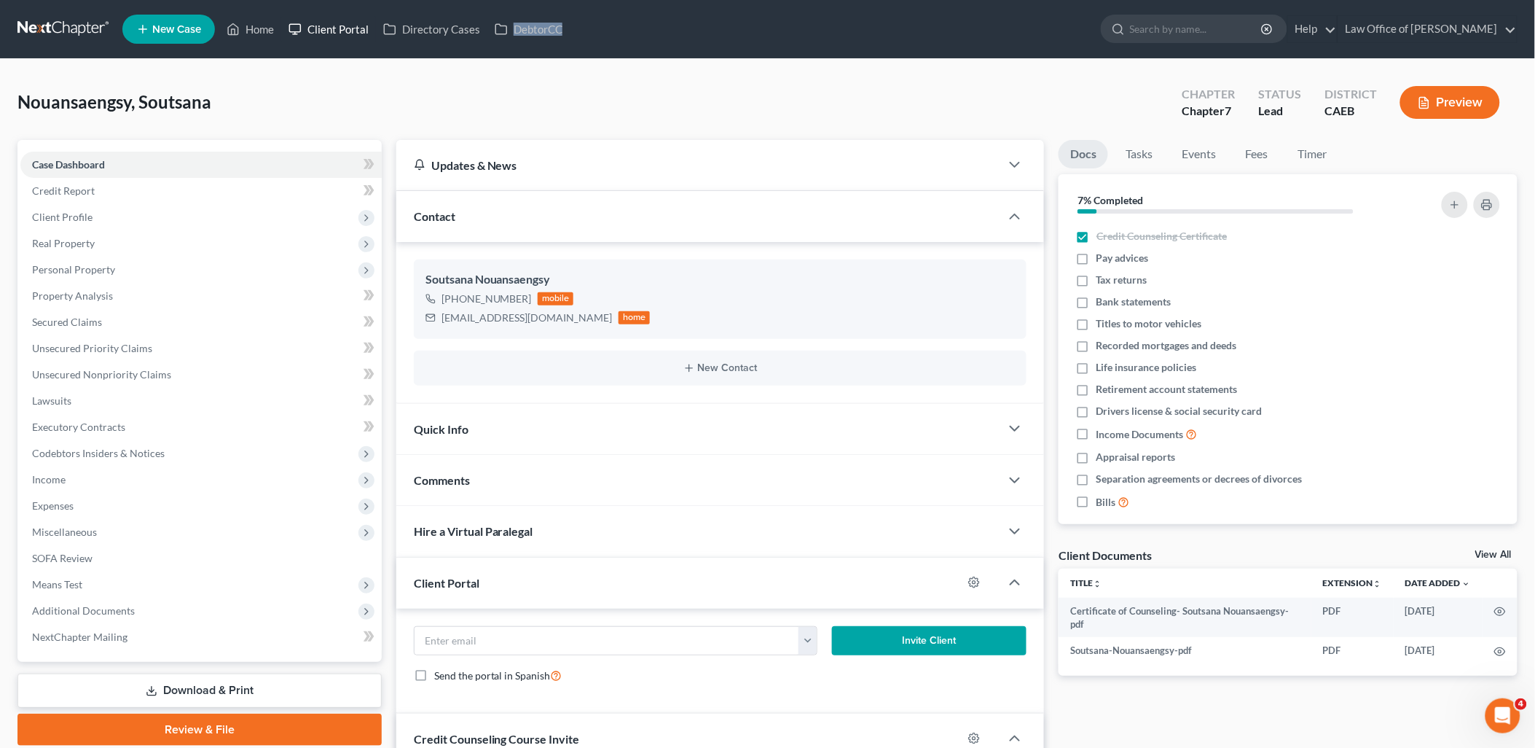
click at [348, 32] on link "Client Portal" at bounding box center [328, 29] width 95 height 26
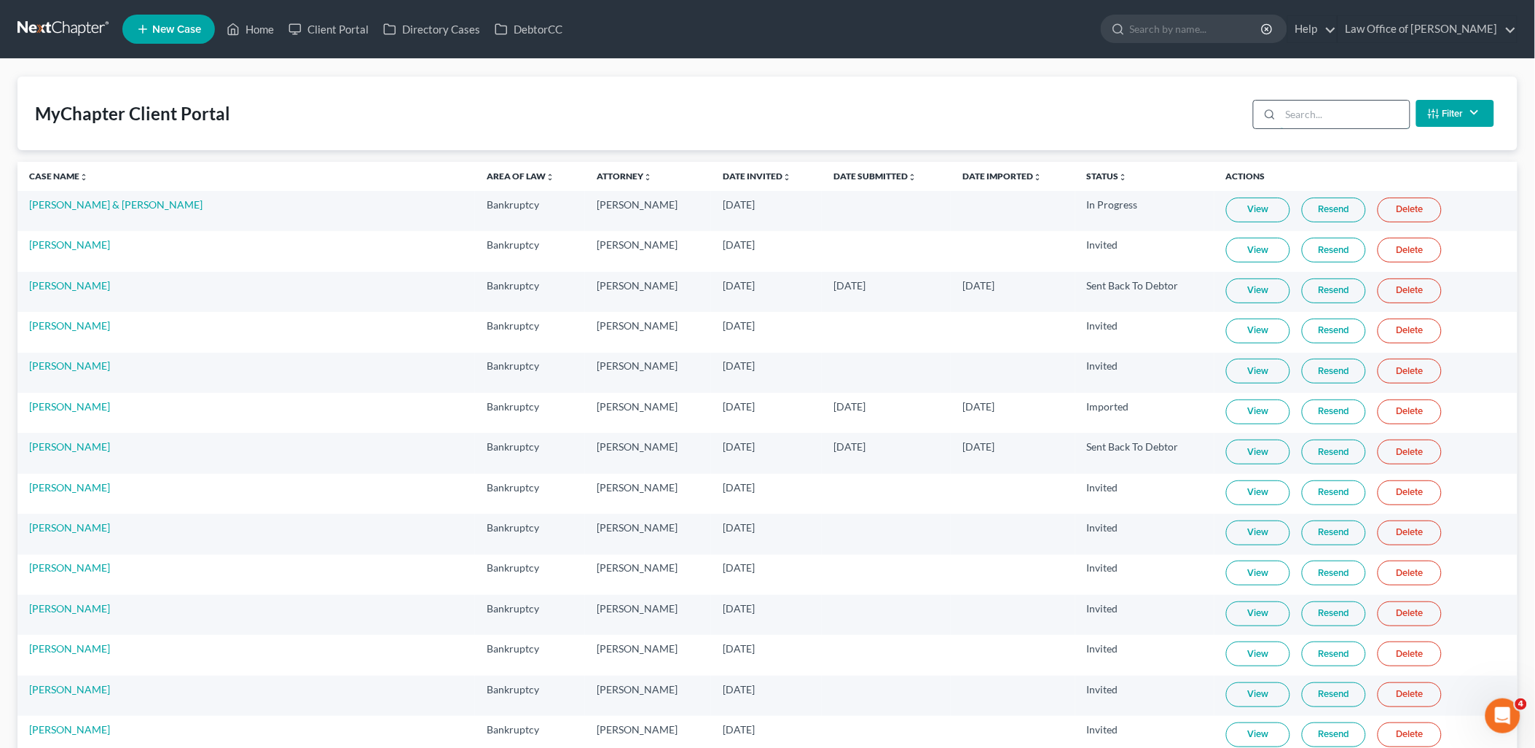
click at [1308, 109] on input "search" at bounding box center [1345, 115] width 129 height 28
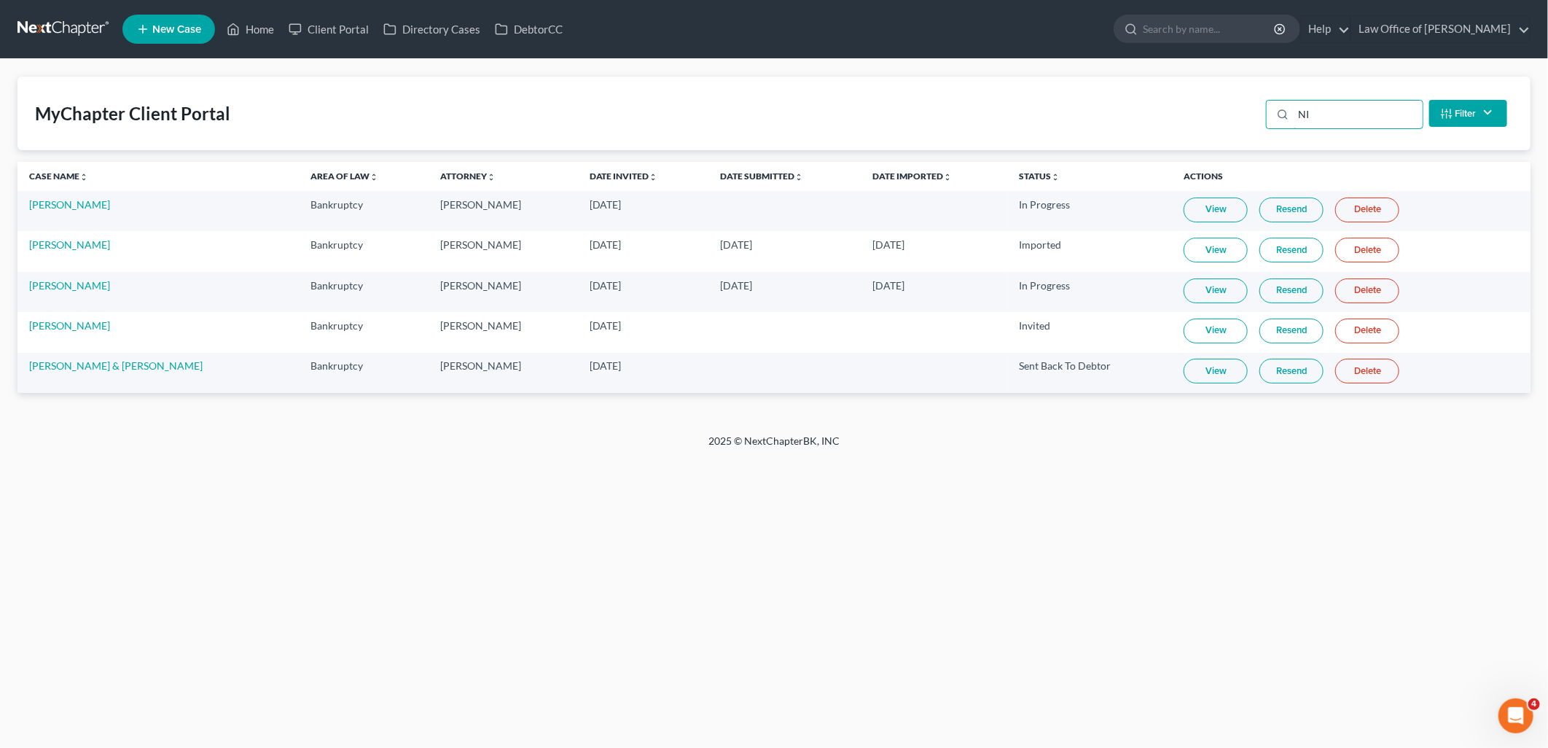
type input "N"
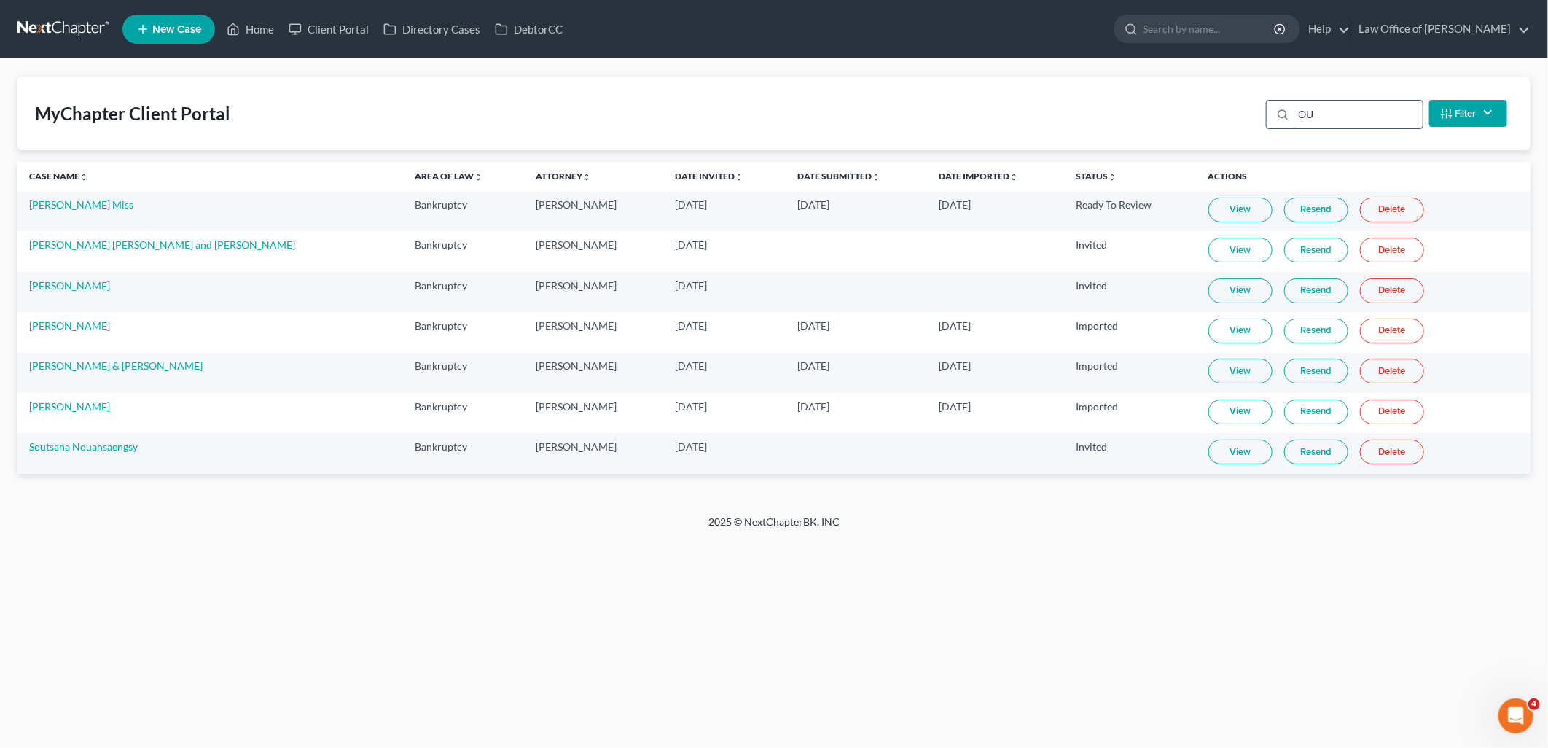
type input "O"
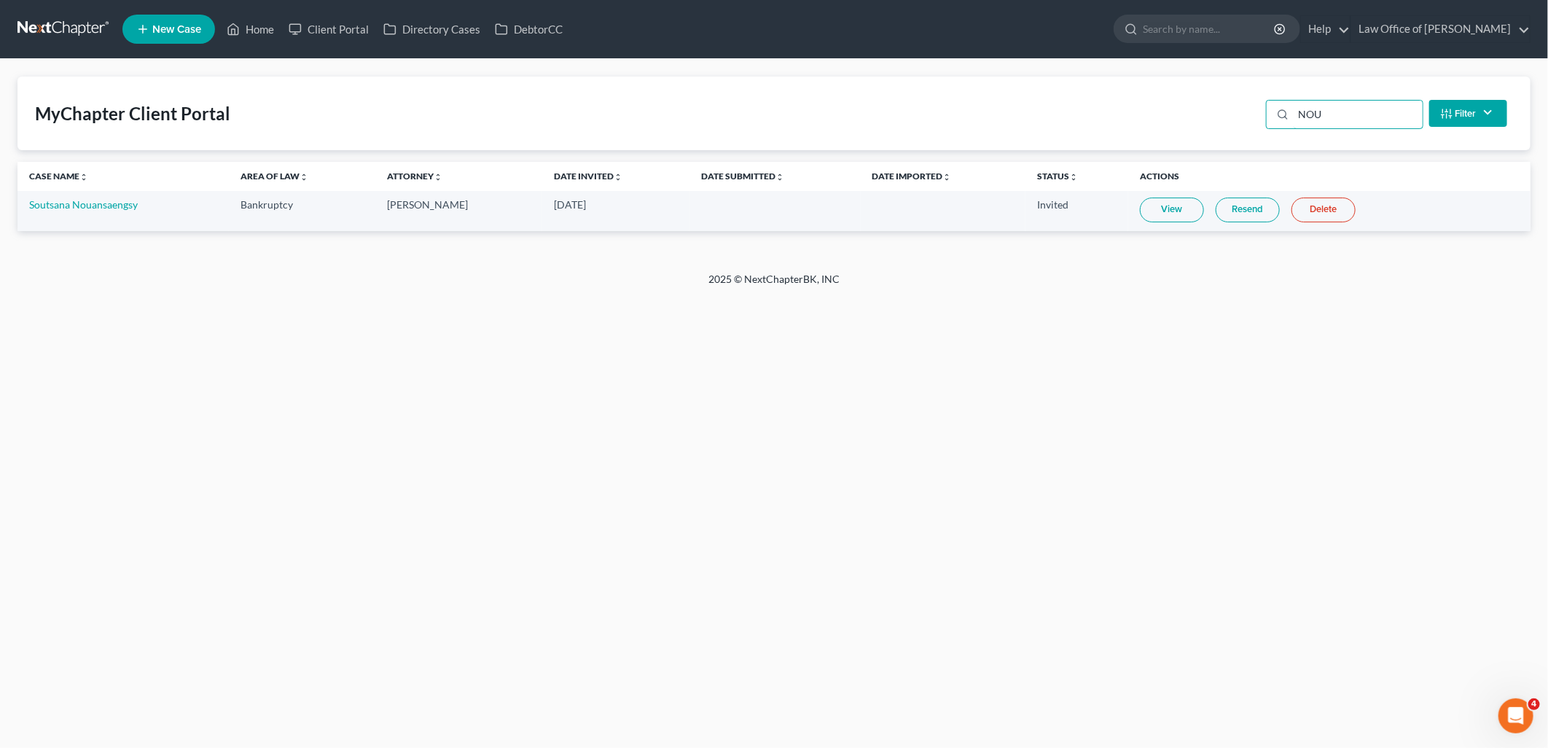
type input "NOU"
click at [1163, 213] on link "View" at bounding box center [1172, 209] width 64 height 25
click at [272, 26] on link "Home" at bounding box center [250, 29] width 62 height 26
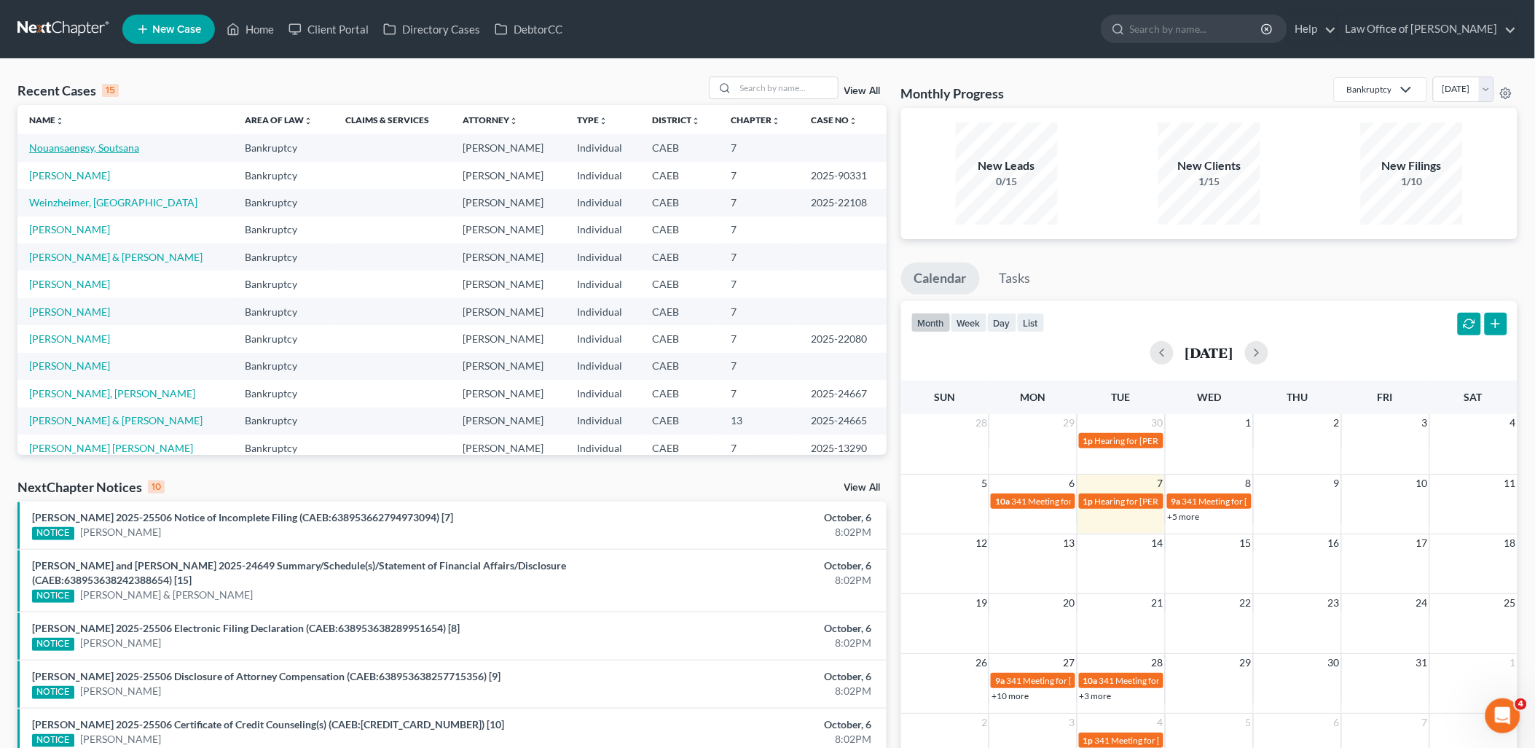
click at [83, 149] on link "Nouansaengsy, Soutsana" at bounding box center [84, 147] width 110 height 12
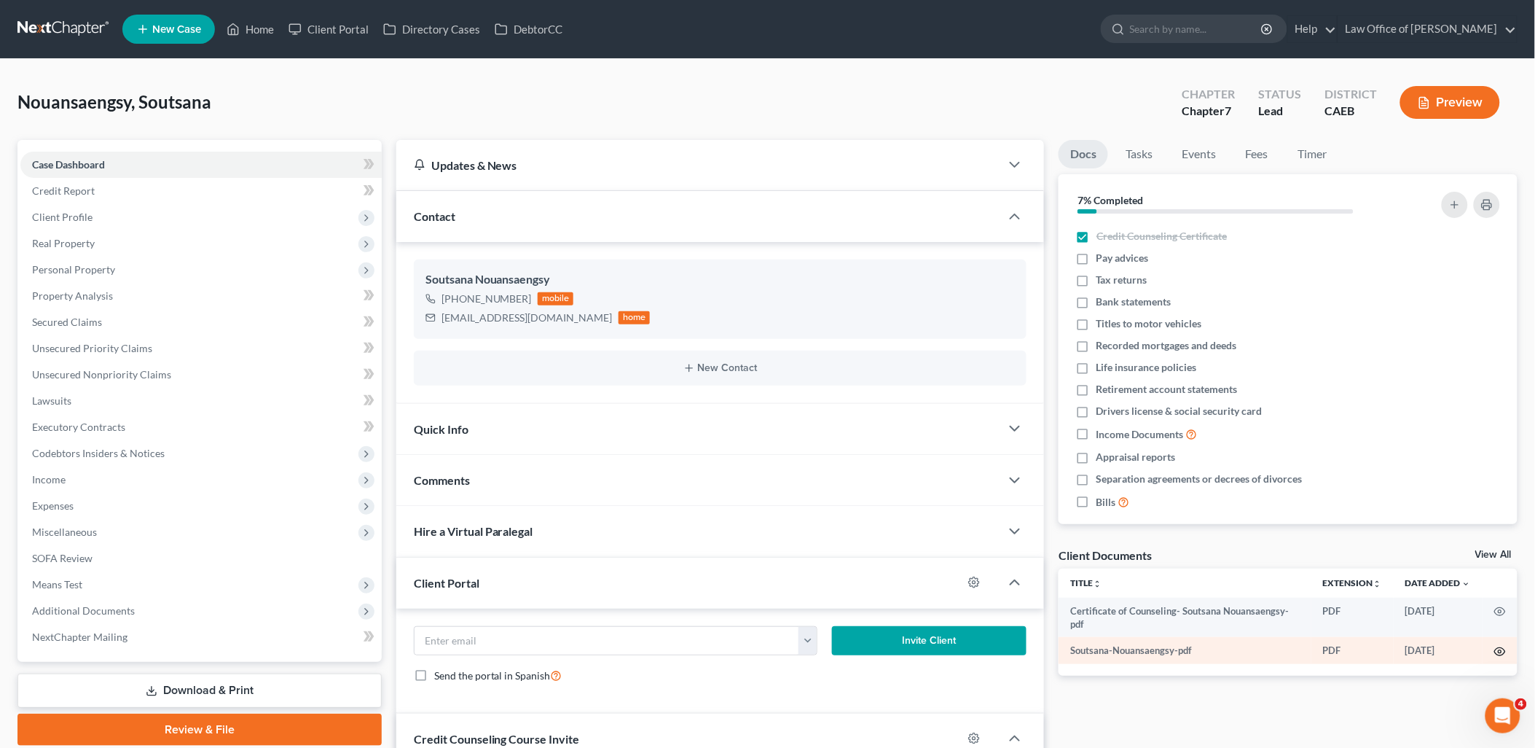
click at [1502, 652] on icon "button" at bounding box center [1500, 652] width 12 height 12
